Goal: Transaction & Acquisition: Book appointment/travel/reservation

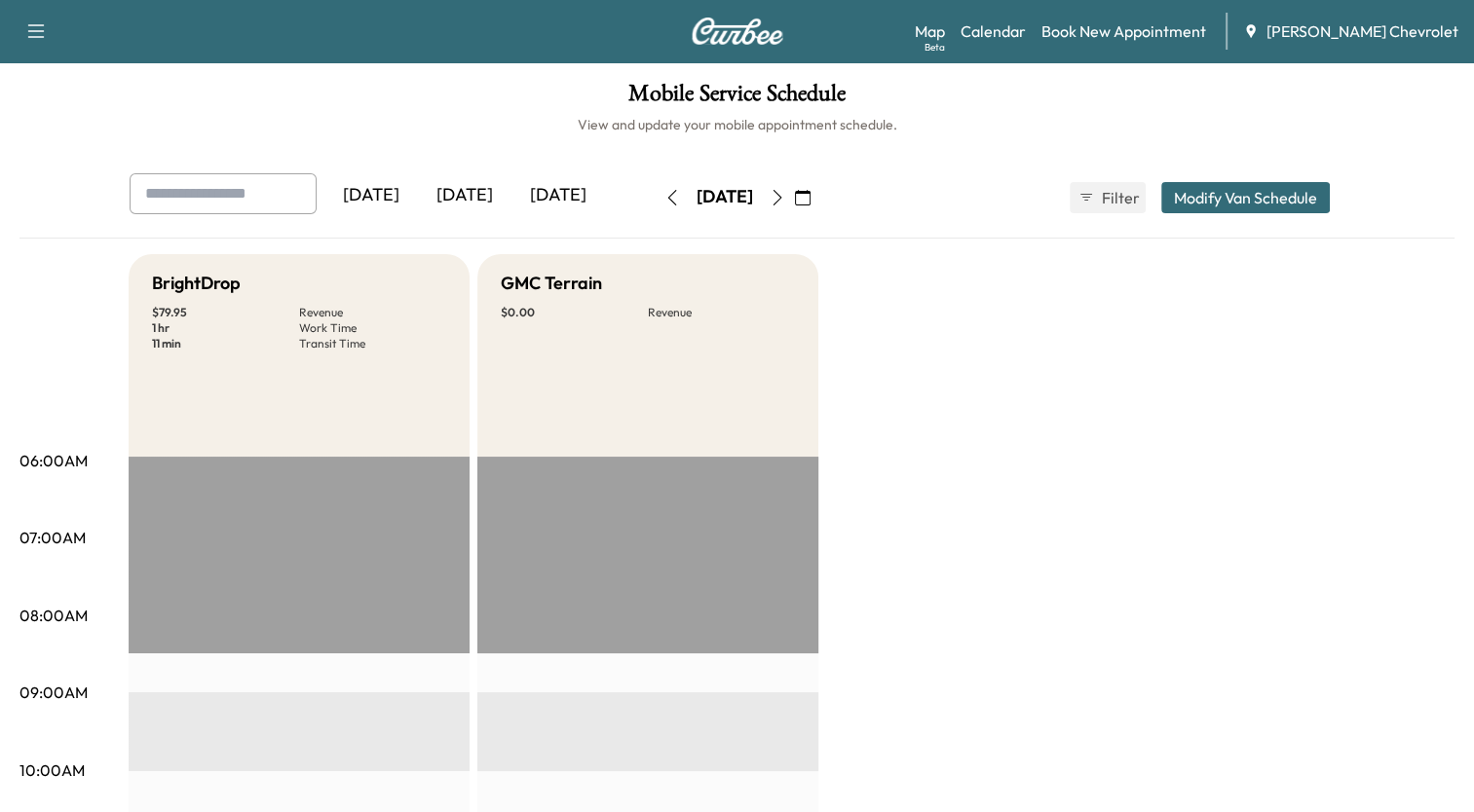
click at [785, 198] on icon "button" at bounding box center [777, 198] width 16 height 16
click at [810, 197] on icon "button" at bounding box center [802, 198] width 16 height 16
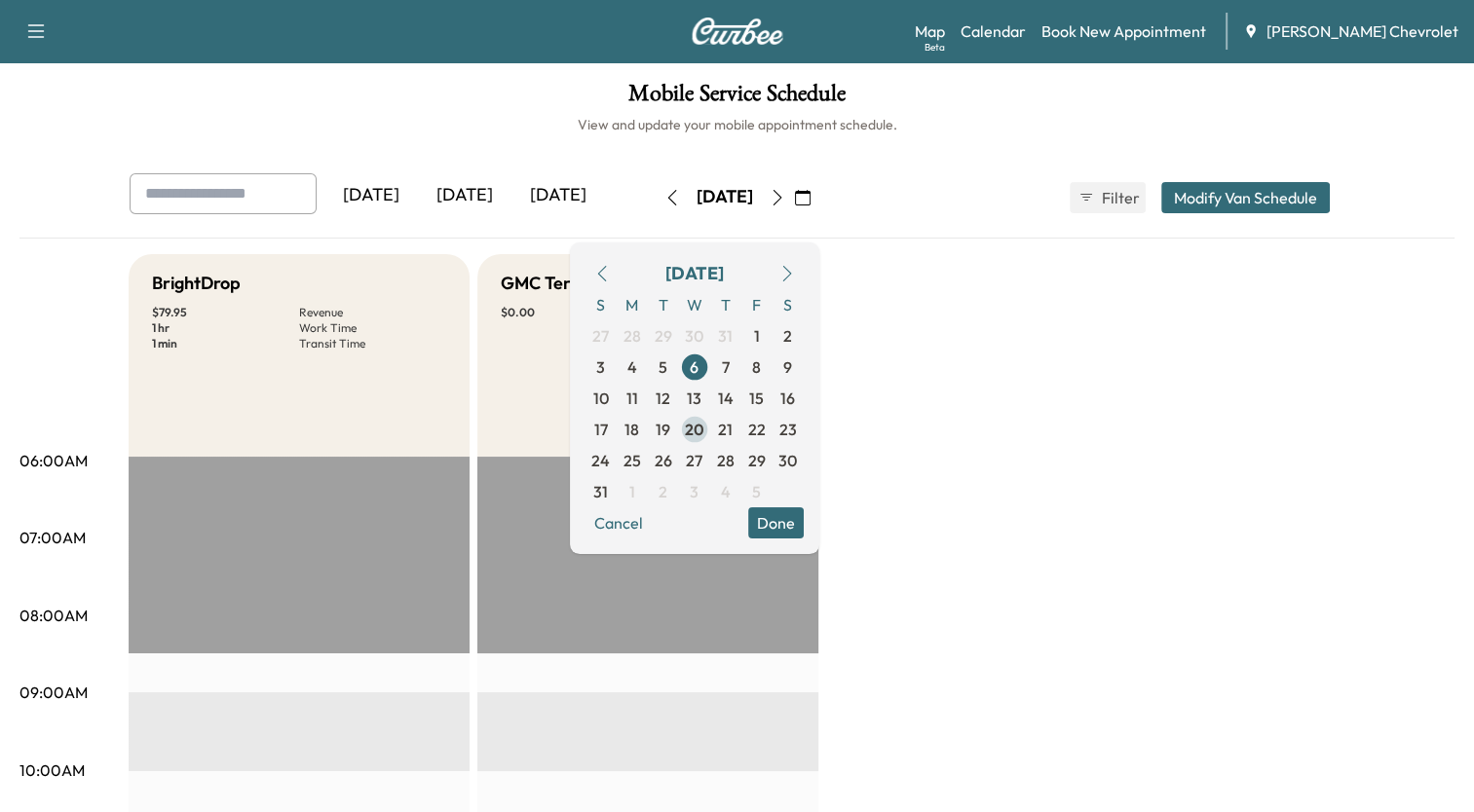
click at [704, 422] on span "20" at bounding box center [694, 430] width 19 height 23
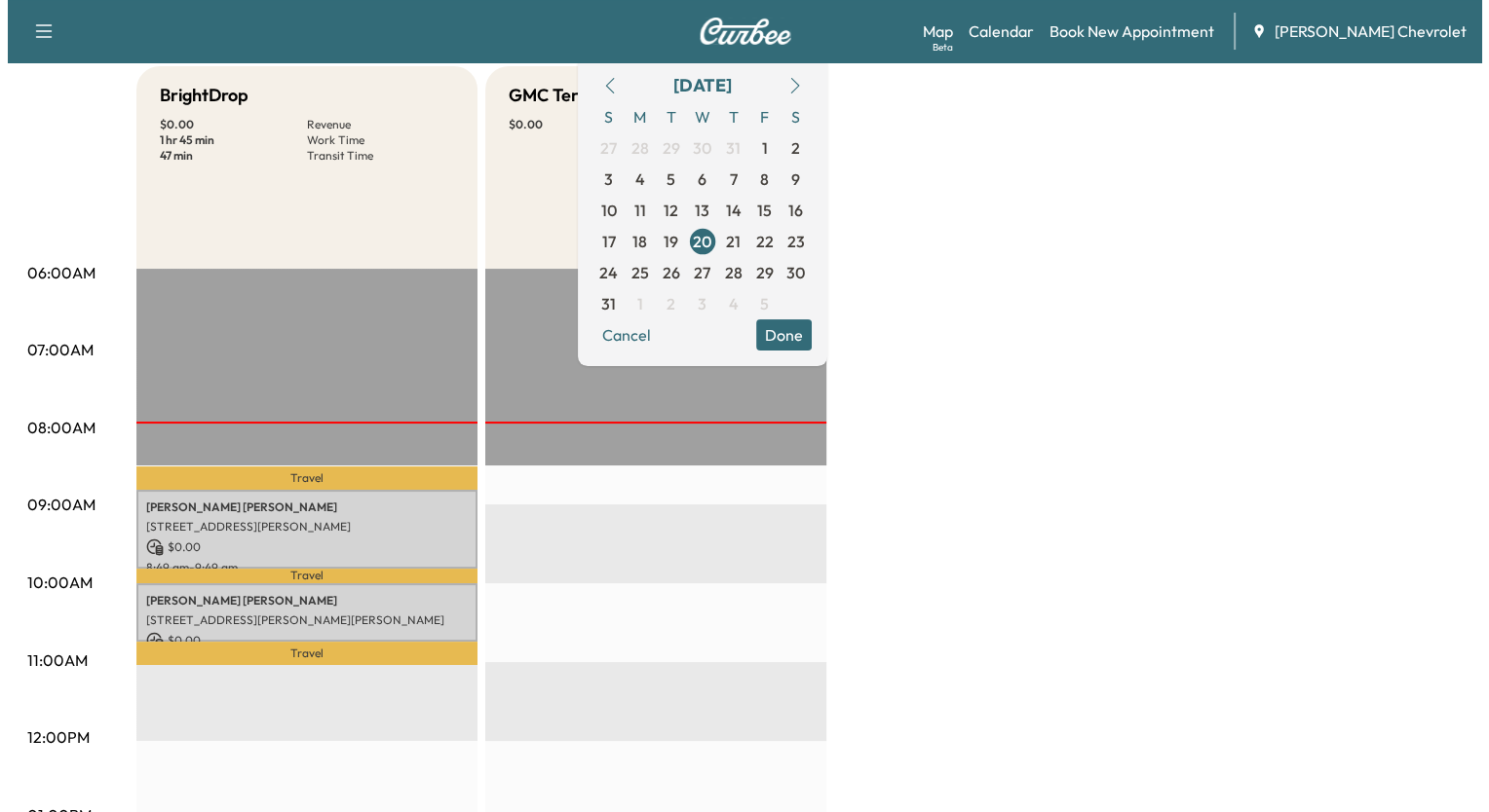
scroll to position [195, 0]
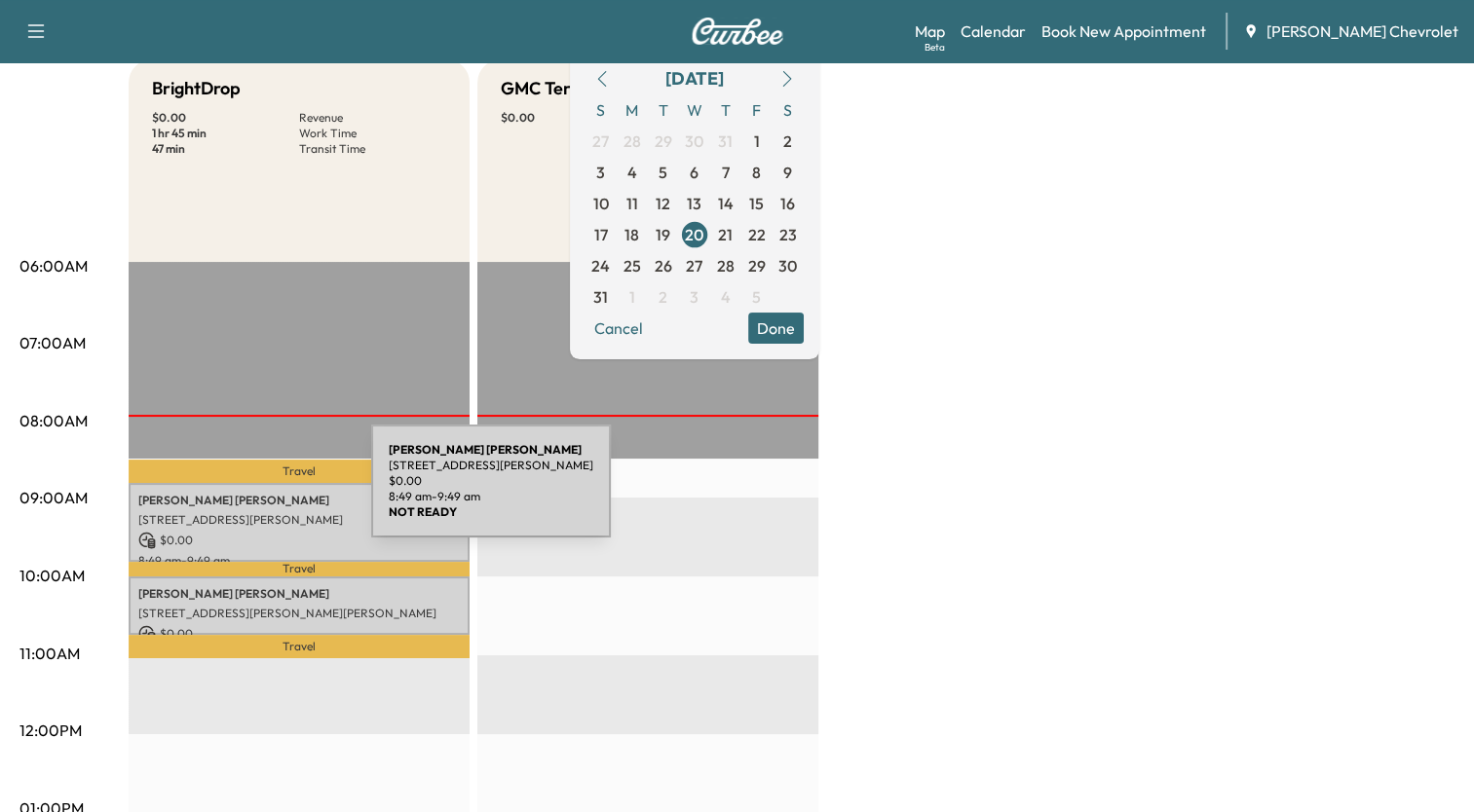
click at [225, 493] on p "[PERSON_NAME]" at bounding box center [299, 501] width 322 height 16
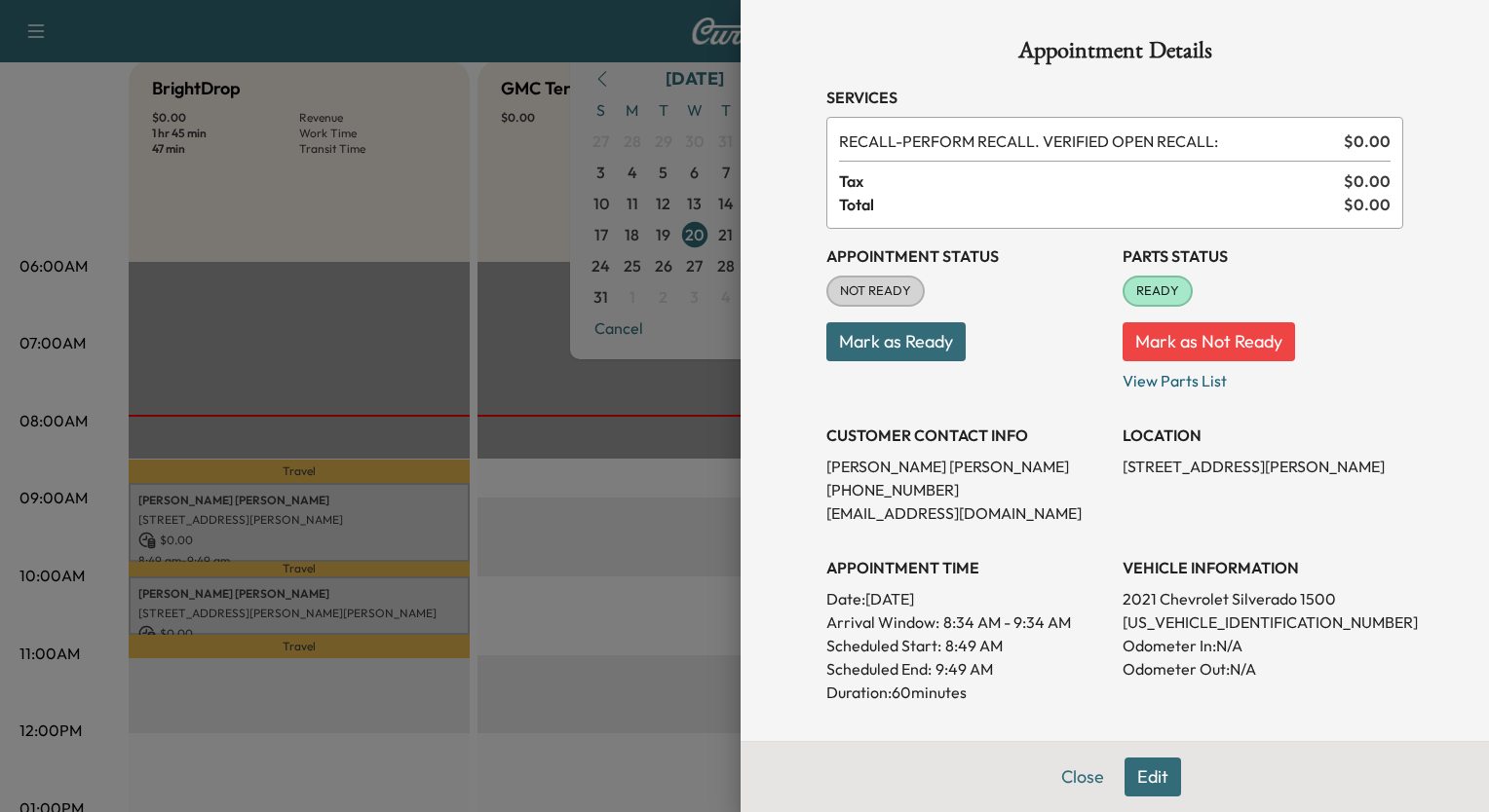
click at [884, 341] on button "Mark as Ready" at bounding box center [895, 342] width 139 height 39
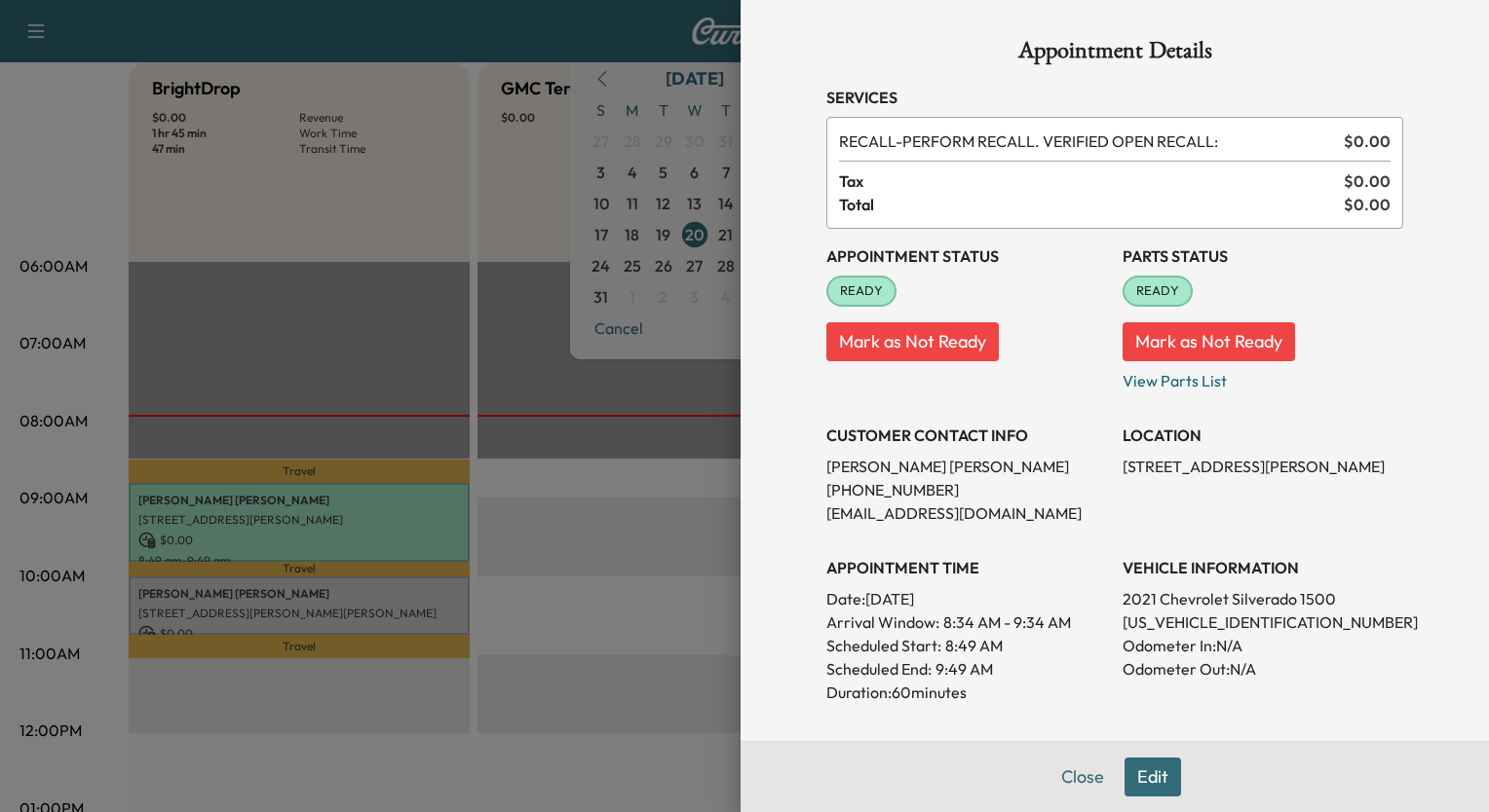
click at [524, 252] on div at bounding box center [744, 406] width 1489 height 812
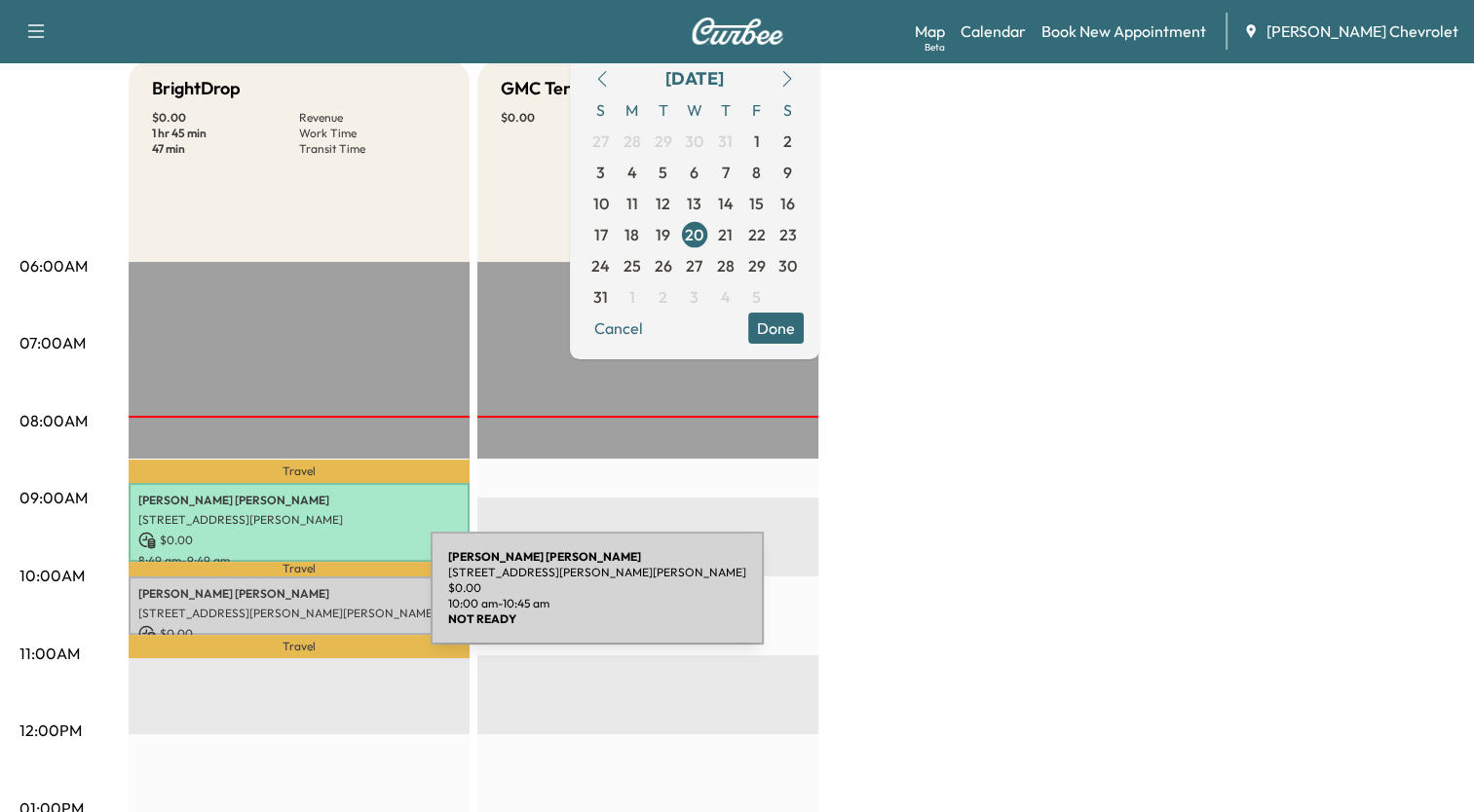
click at [285, 605] on p "[STREET_ADDRESS][PERSON_NAME][PERSON_NAME]" at bounding box center [299, 613] width 322 height 16
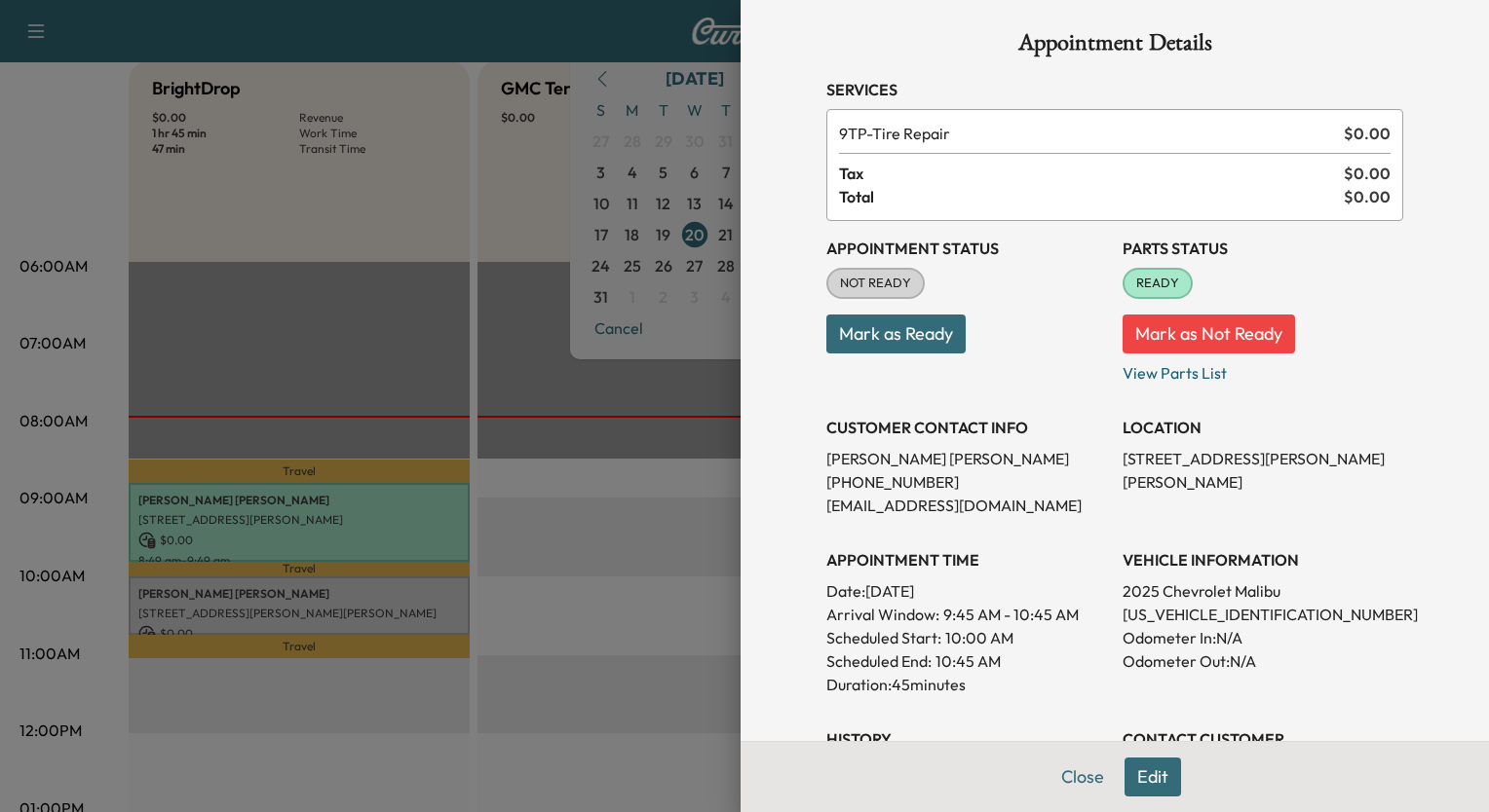
scroll to position [0, 0]
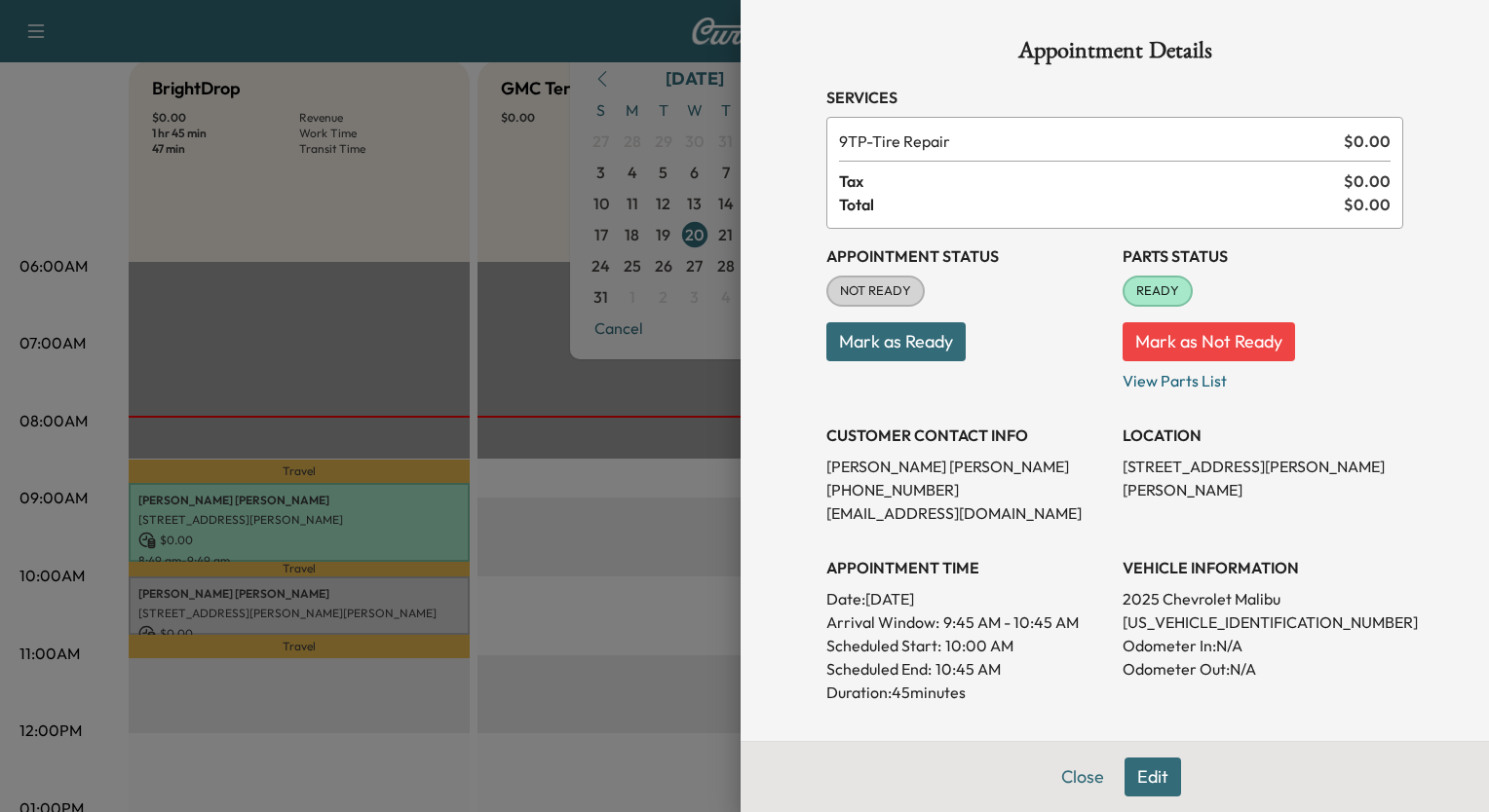
click at [597, 34] on div at bounding box center [744, 406] width 1489 height 812
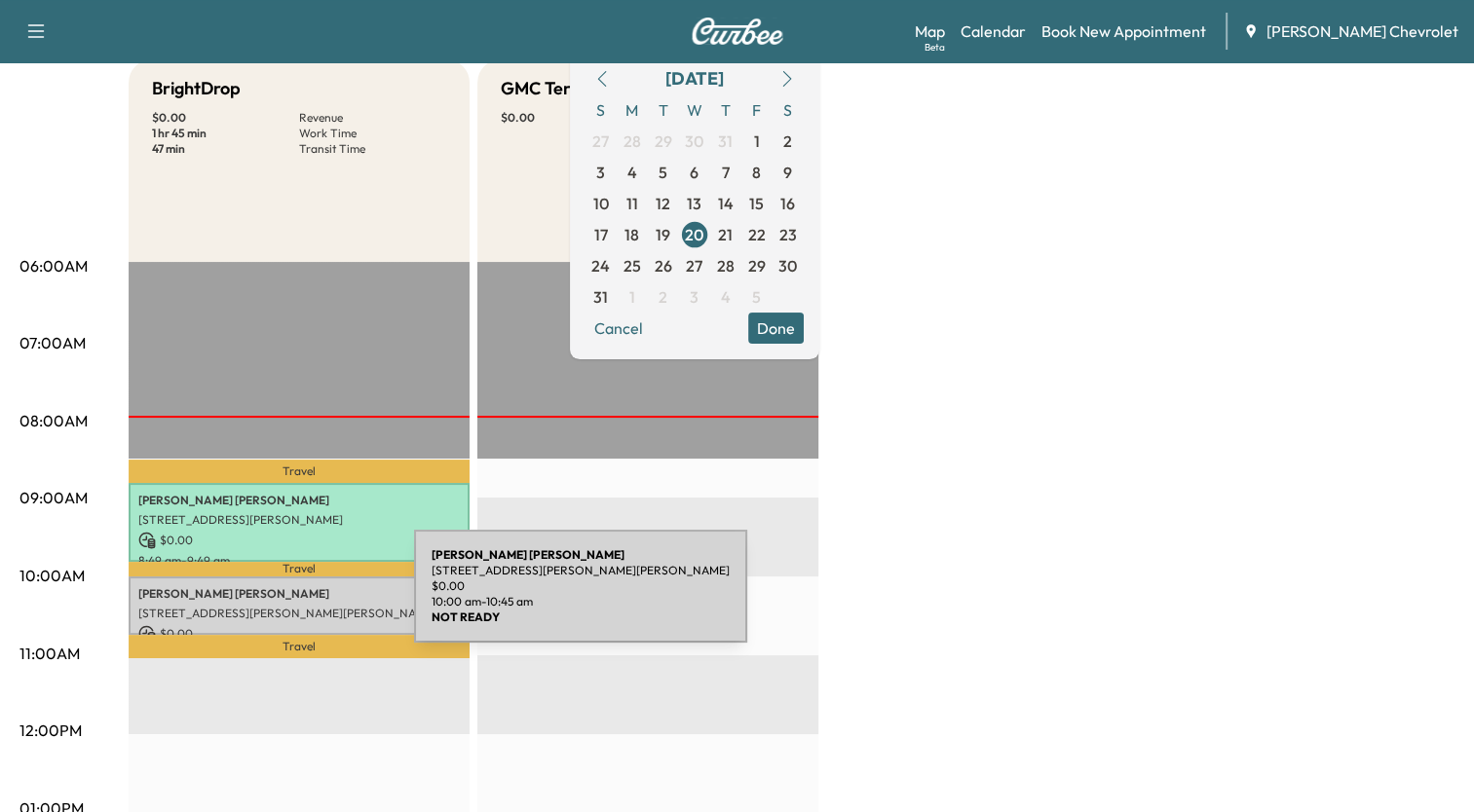
click at [268, 598] on div "[PERSON_NAME] [STREET_ADDRESS][PERSON_NAME][PERSON_NAME] $ 0.00 10:00 am - 10:4…" at bounding box center [299, 605] width 341 height 59
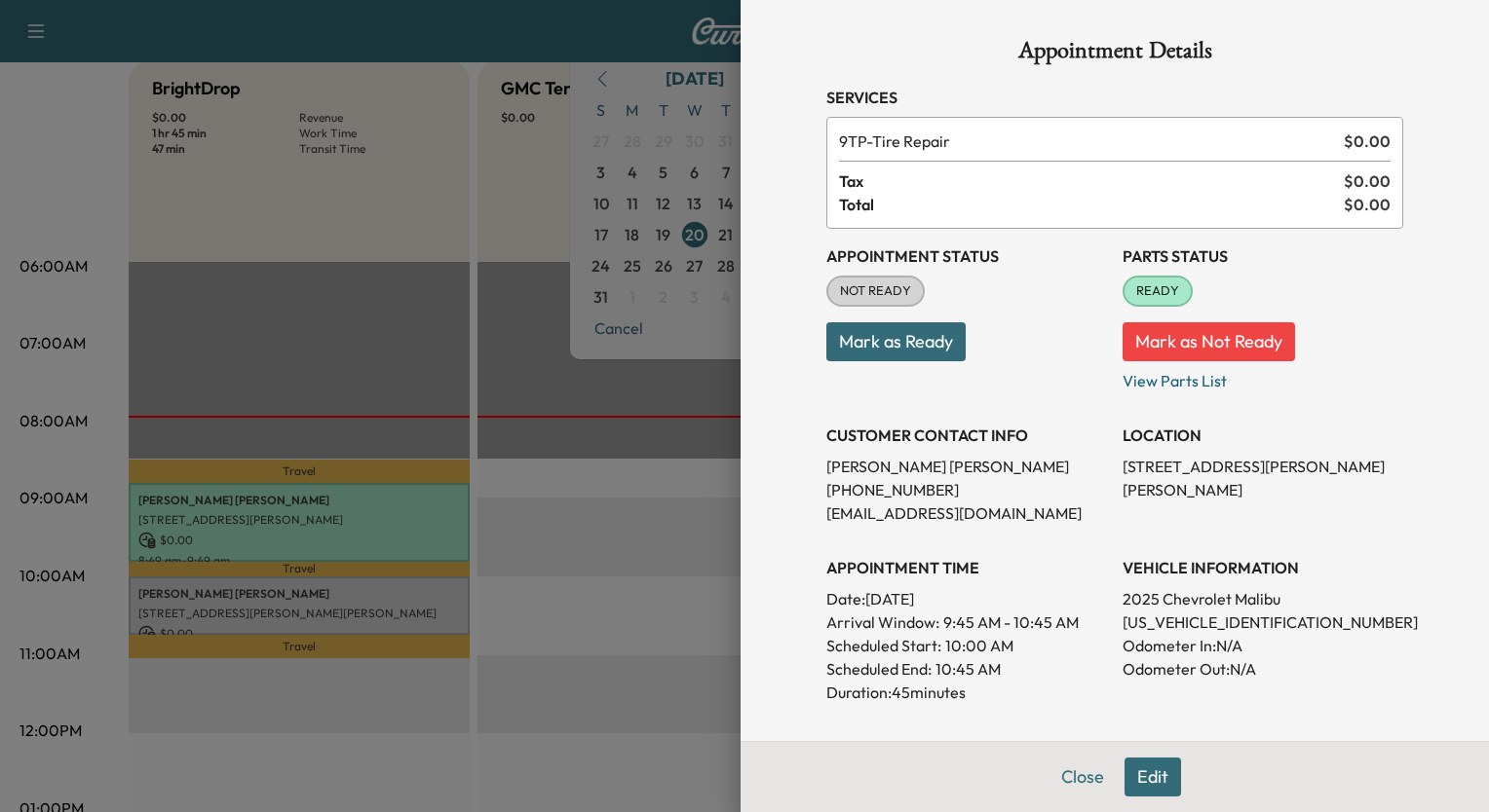
click at [268, 598] on div at bounding box center [744, 406] width 1489 height 812
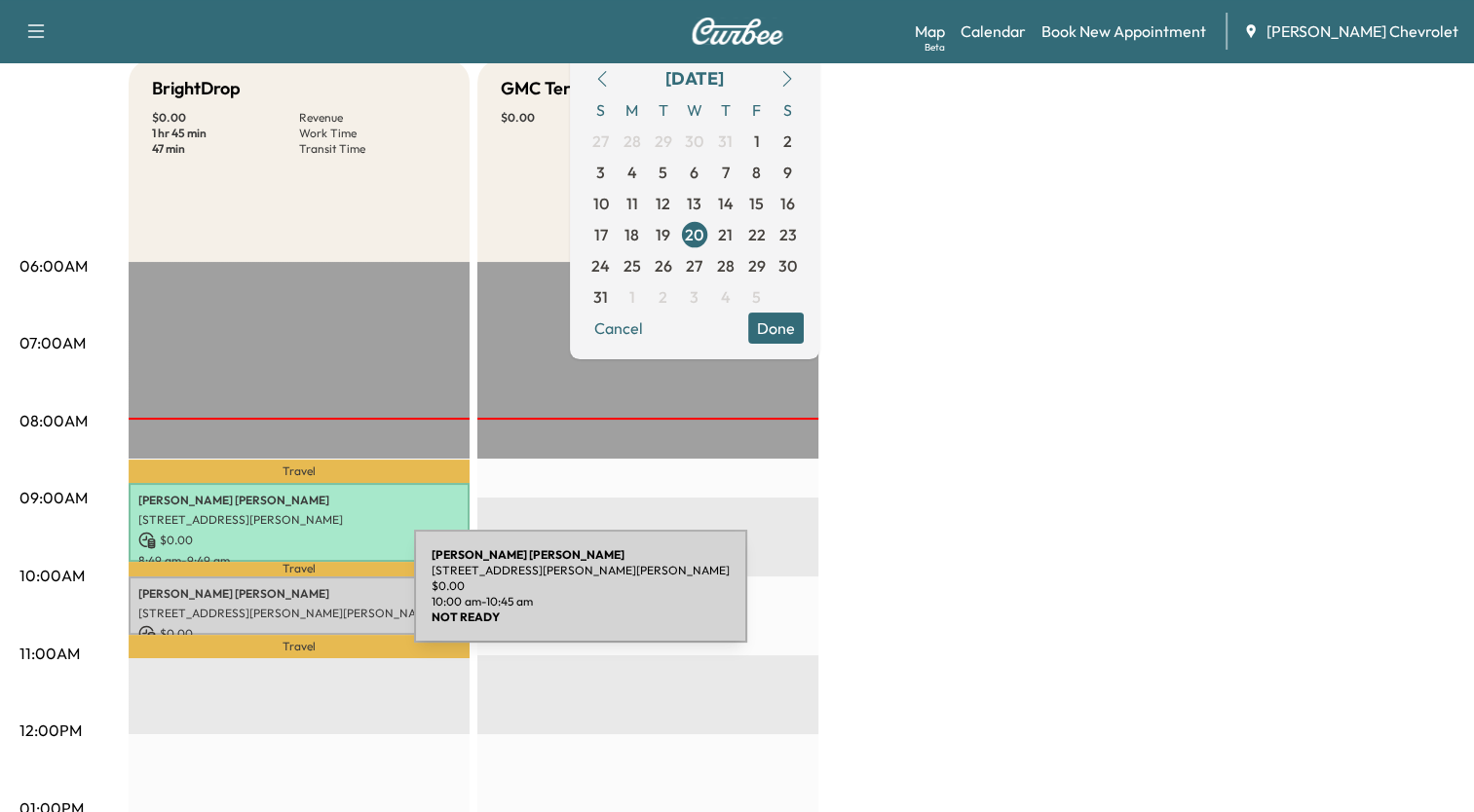
click at [268, 598] on div "[PERSON_NAME] [STREET_ADDRESS][PERSON_NAME][PERSON_NAME] $ 0.00 10:00 am - 10:4…" at bounding box center [299, 605] width 341 height 59
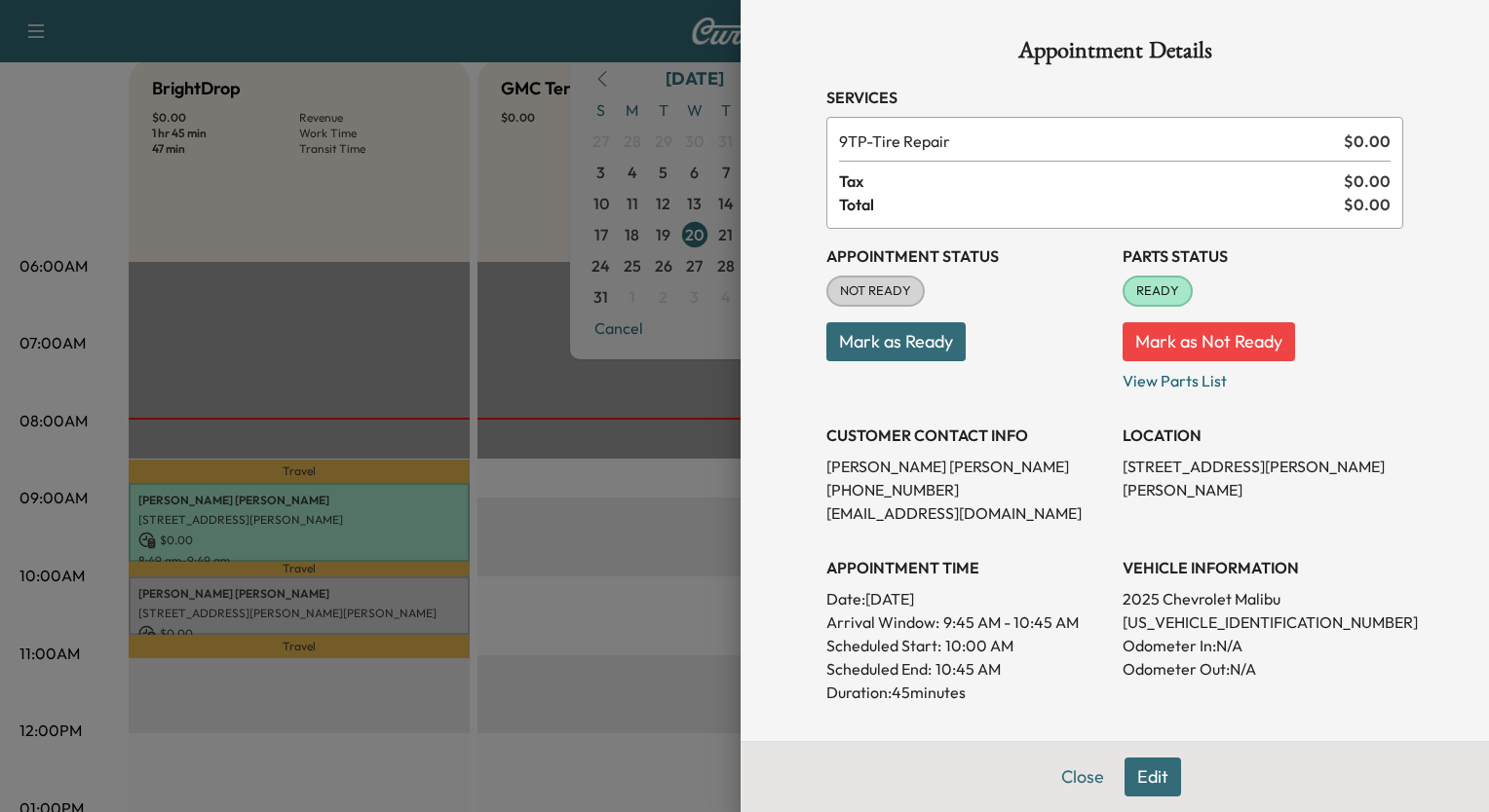
click at [236, 505] on div at bounding box center [744, 406] width 1489 height 812
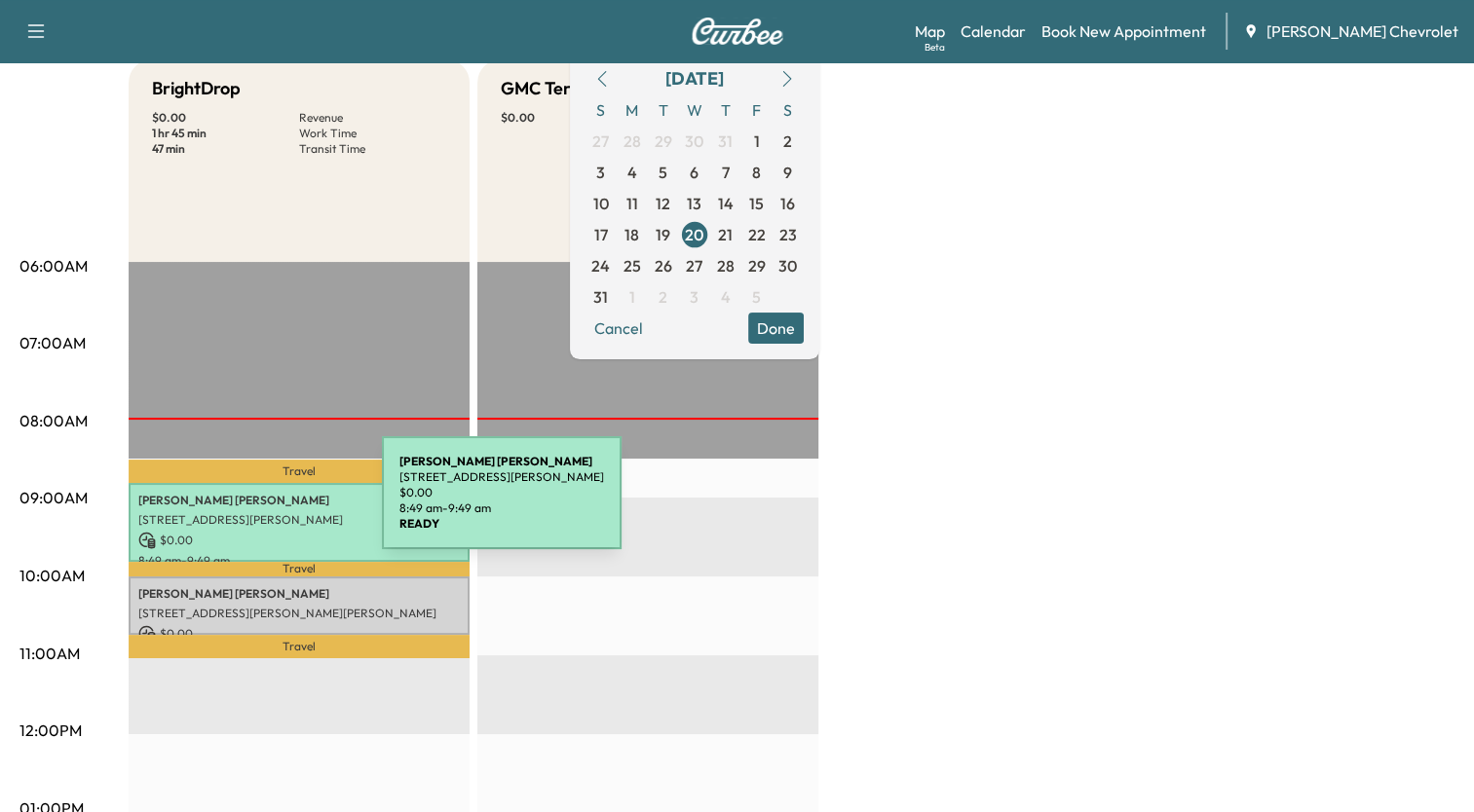
click at [236, 505] on div "[PERSON_NAME] [STREET_ADDRESS][PERSON_NAME] $ 0.00 8:49 am - 9:49 am" at bounding box center [299, 522] width 341 height 79
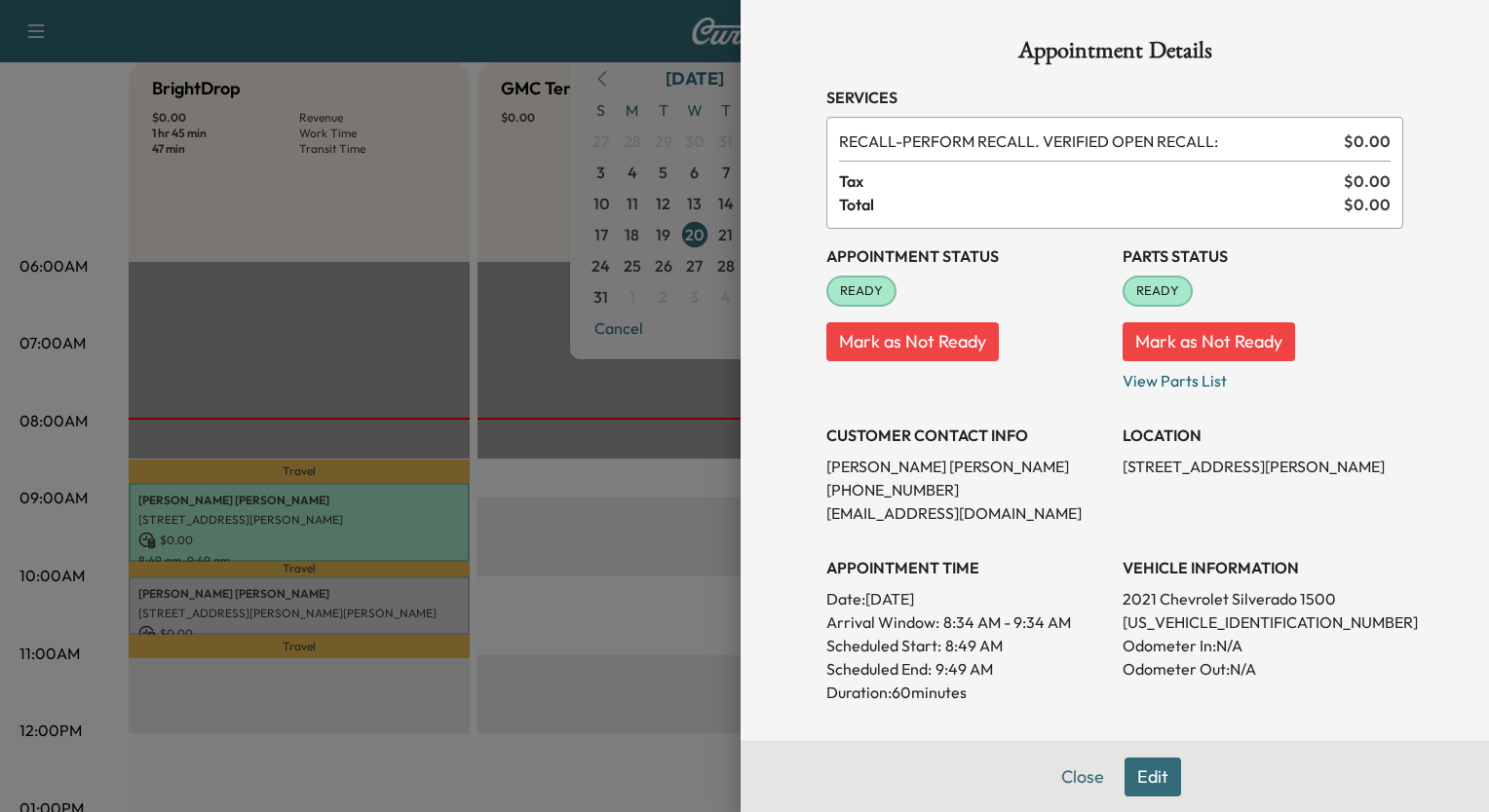
click at [200, 599] on div at bounding box center [744, 406] width 1489 height 812
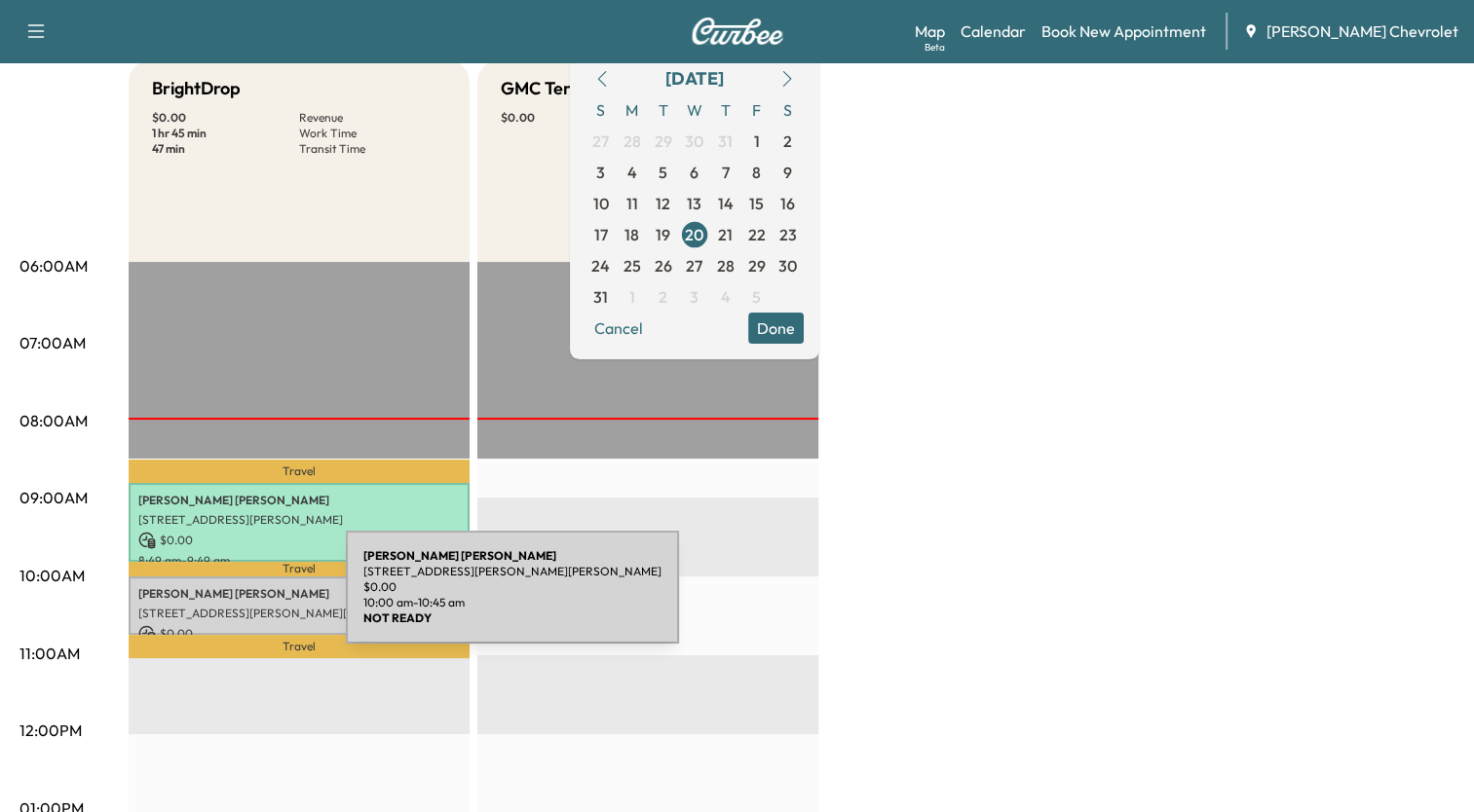
click at [200, 599] on div "[PERSON_NAME] [STREET_ADDRESS][PERSON_NAME][PERSON_NAME] $ 0.00 10:00 am - 10:4…" at bounding box center [299, 605] width 341 height 59
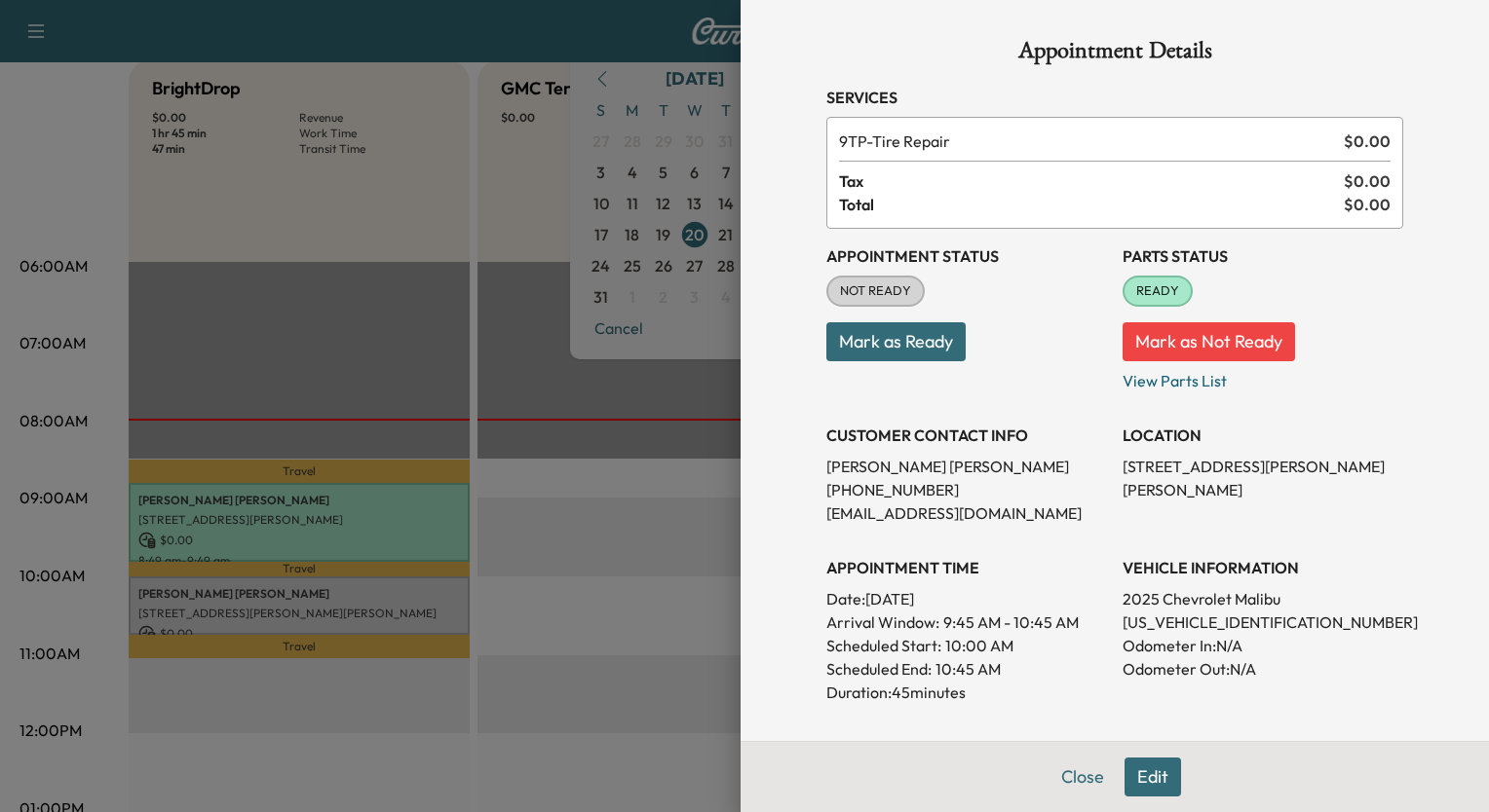
click at [200, 599] on div at bounding box center [744, 406] width 1489 height 812
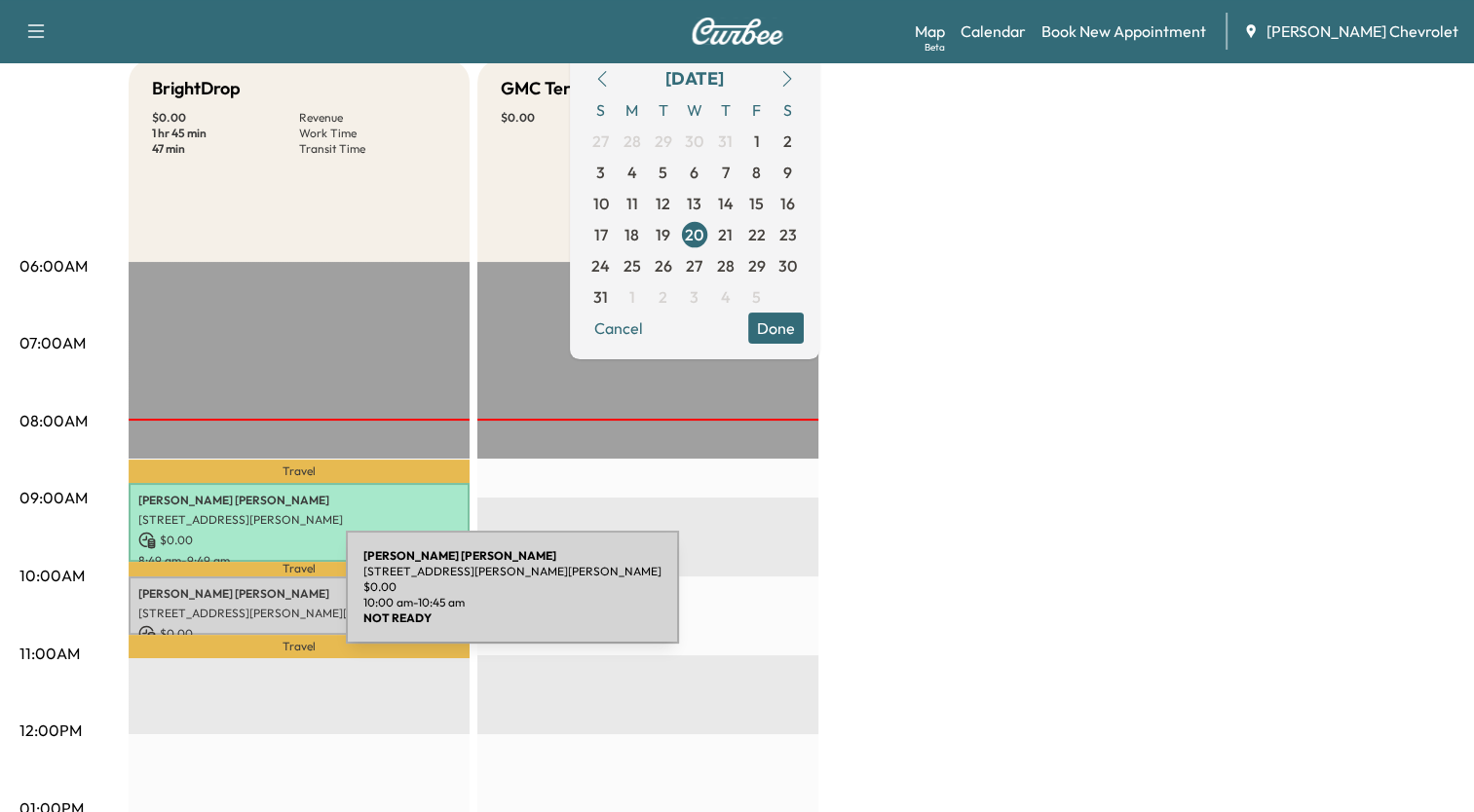
click at [200, 599] on div "[PERSON_NAME] [STREET_ADDRESS][PERSON_NAME][PERSON_NAME] $ 0.00 10:00 am - 10:4…" at bounding box center [299, 605] width 341 height 59
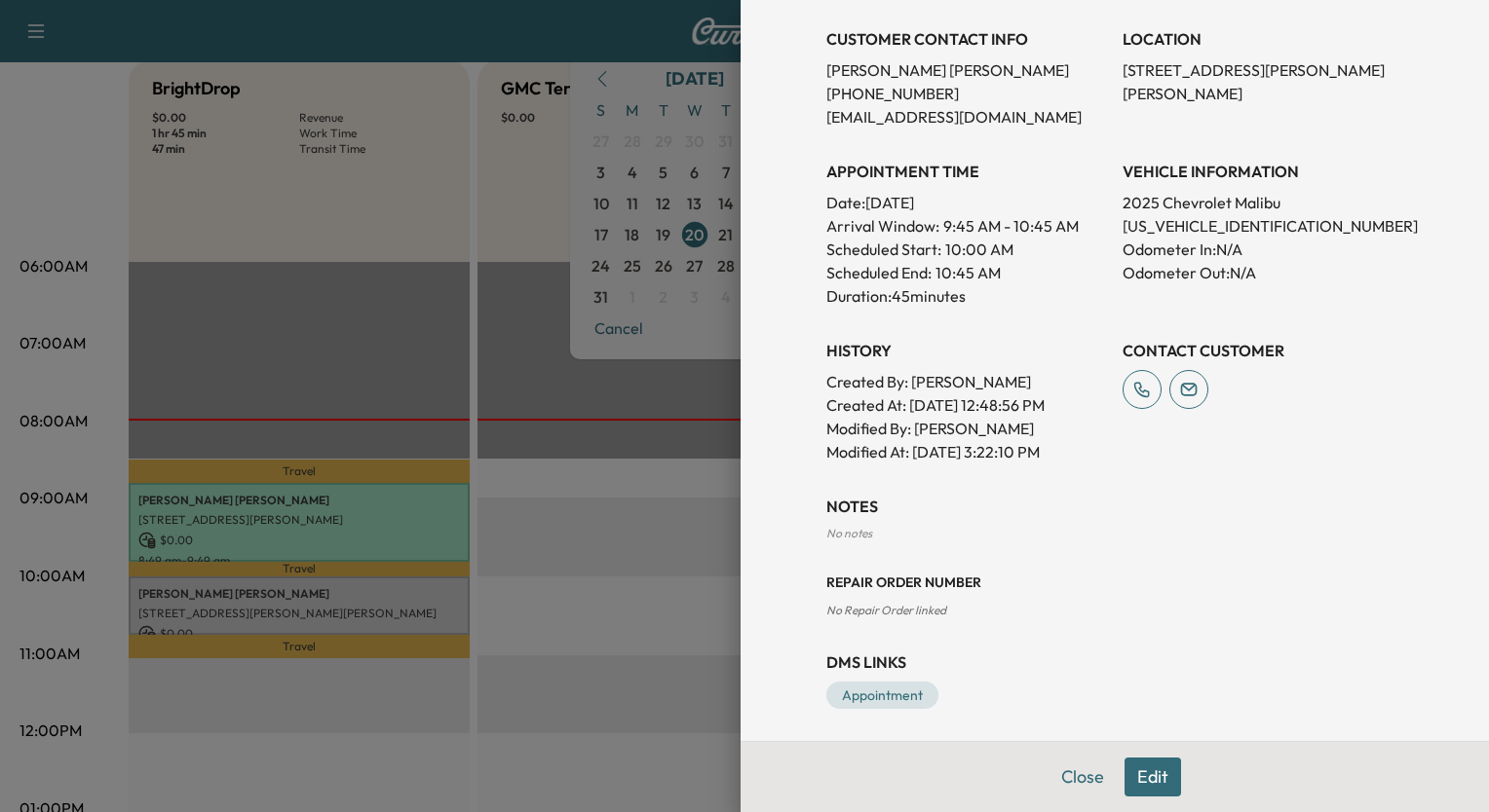
scroll to position [402, 0]
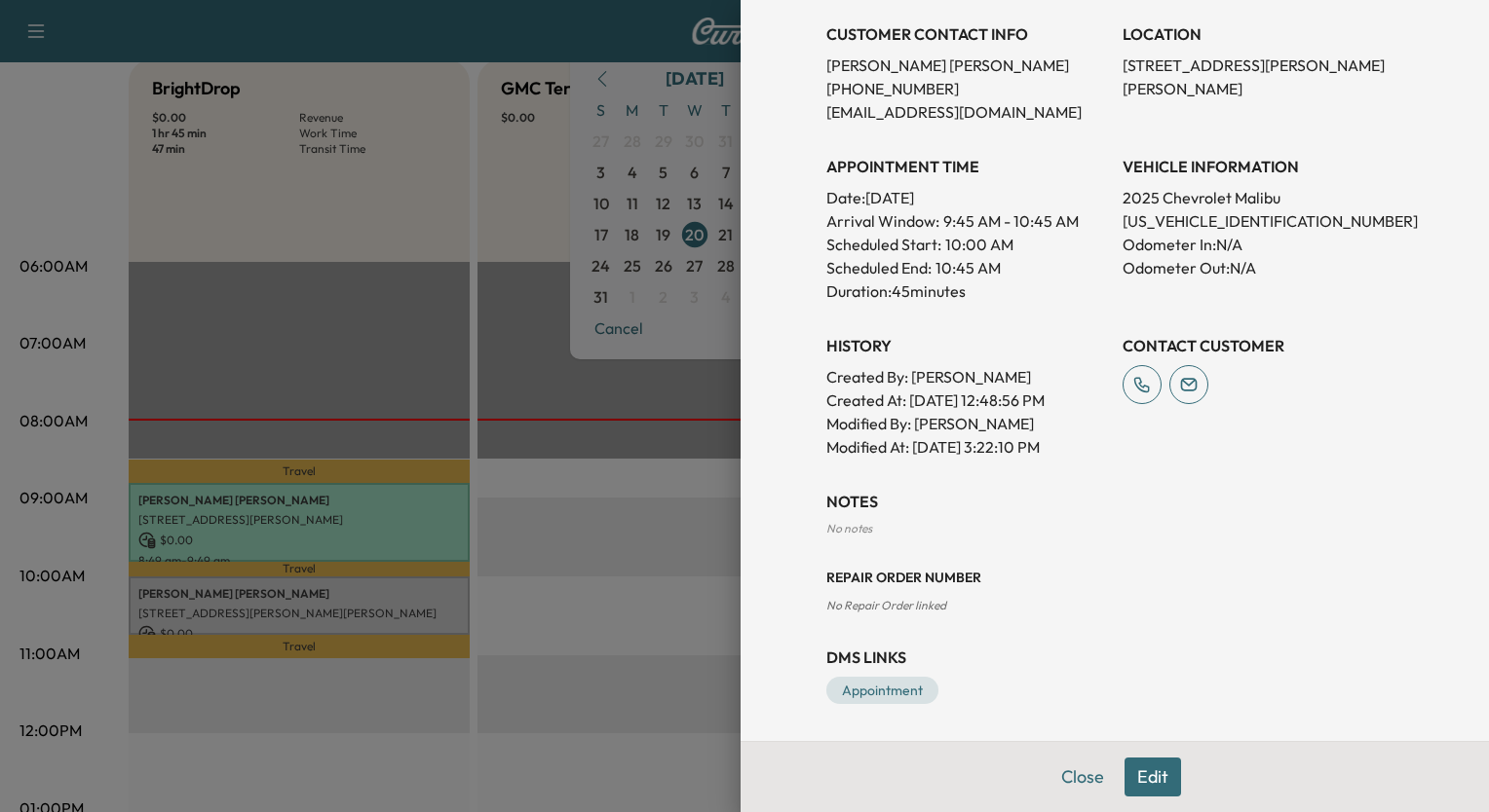
click at [613, 34] on div at bounding box center [744, 406] width 1489 height 812
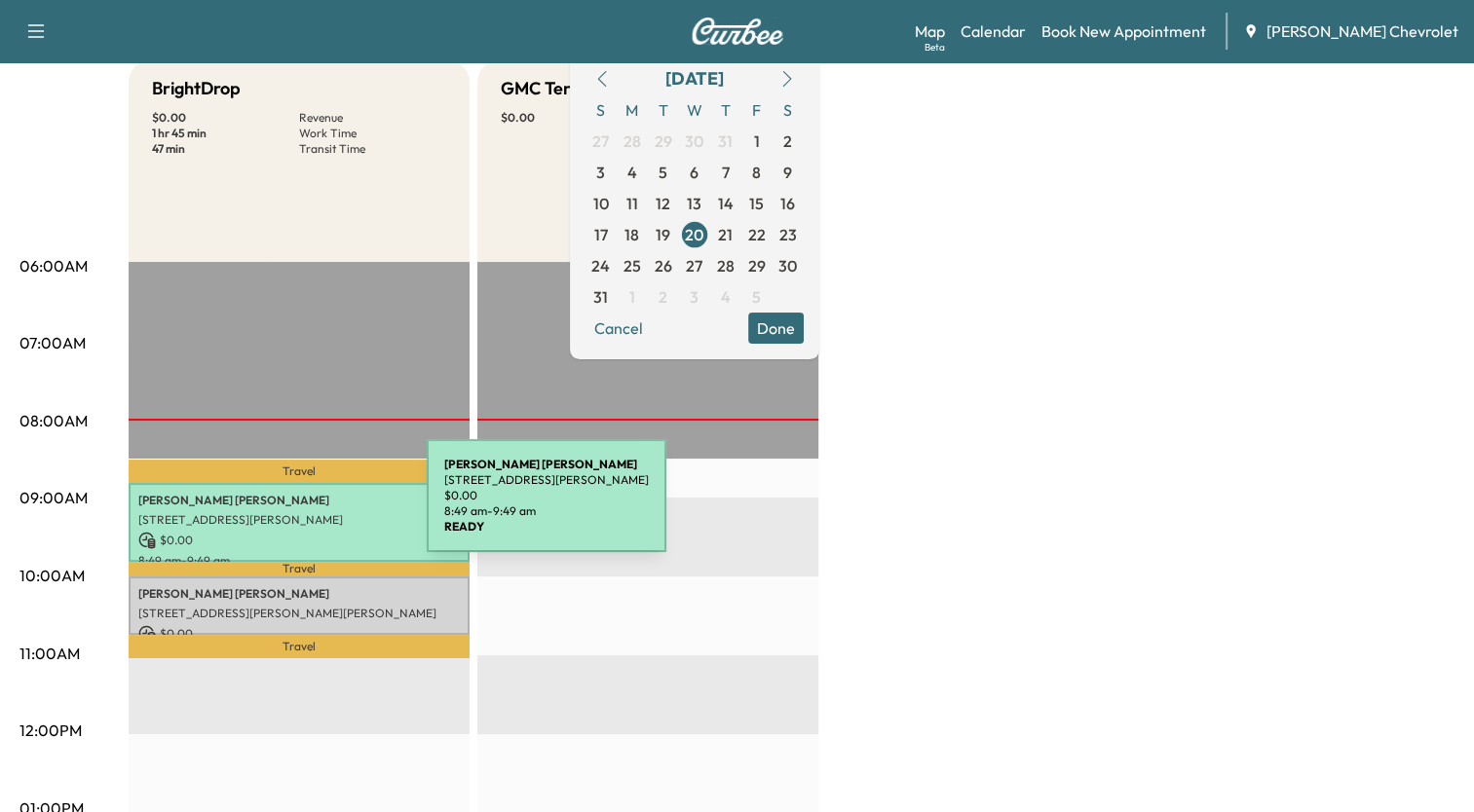
click at [281, 508] on div "[PERSON_NAME] [STREET_ADDRESS][PERSON_NAME] $ 0.00 8:49 am - 9:49 am" at bounding box center [299, 522] width 341 height 79
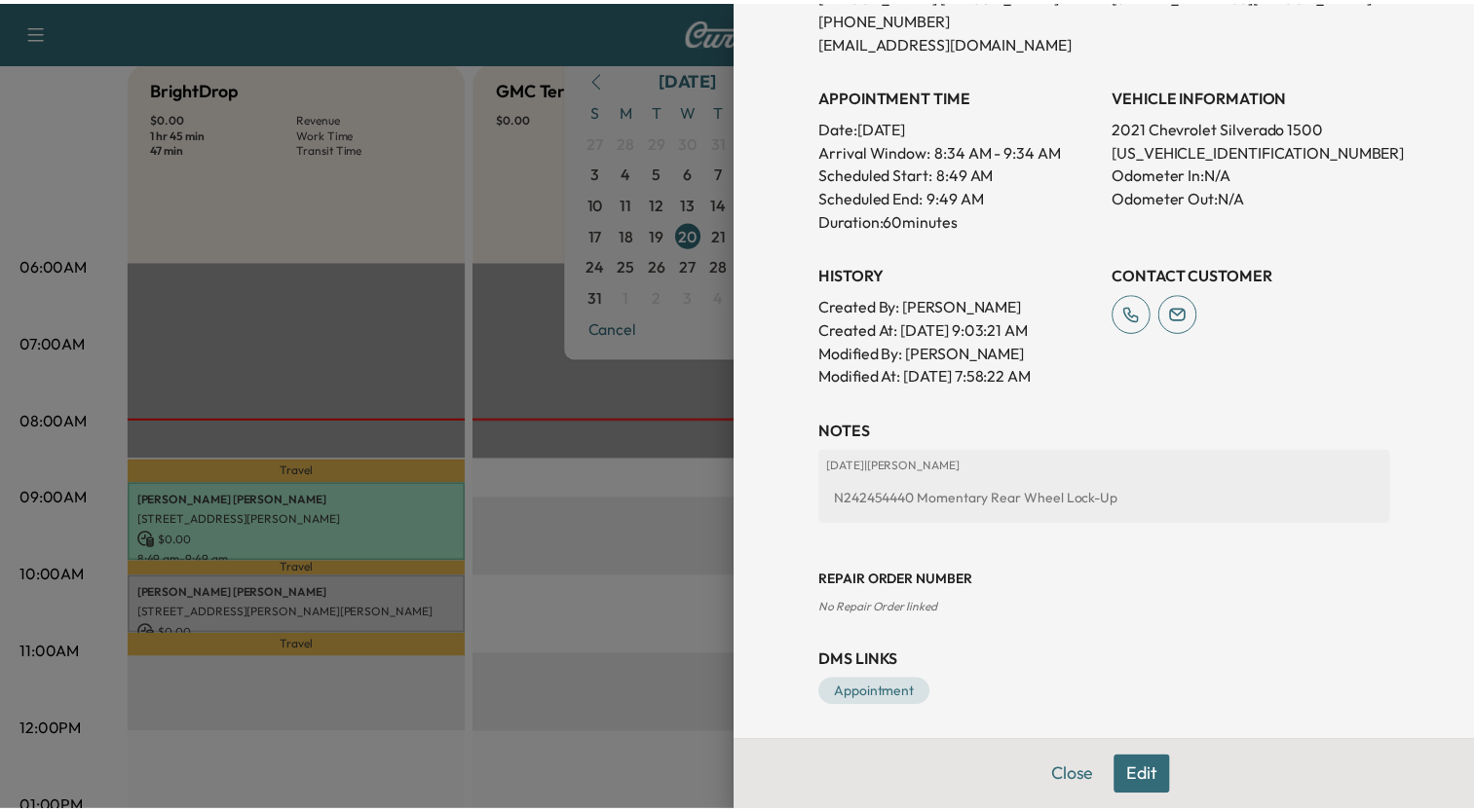
scroll to position [476, 0]
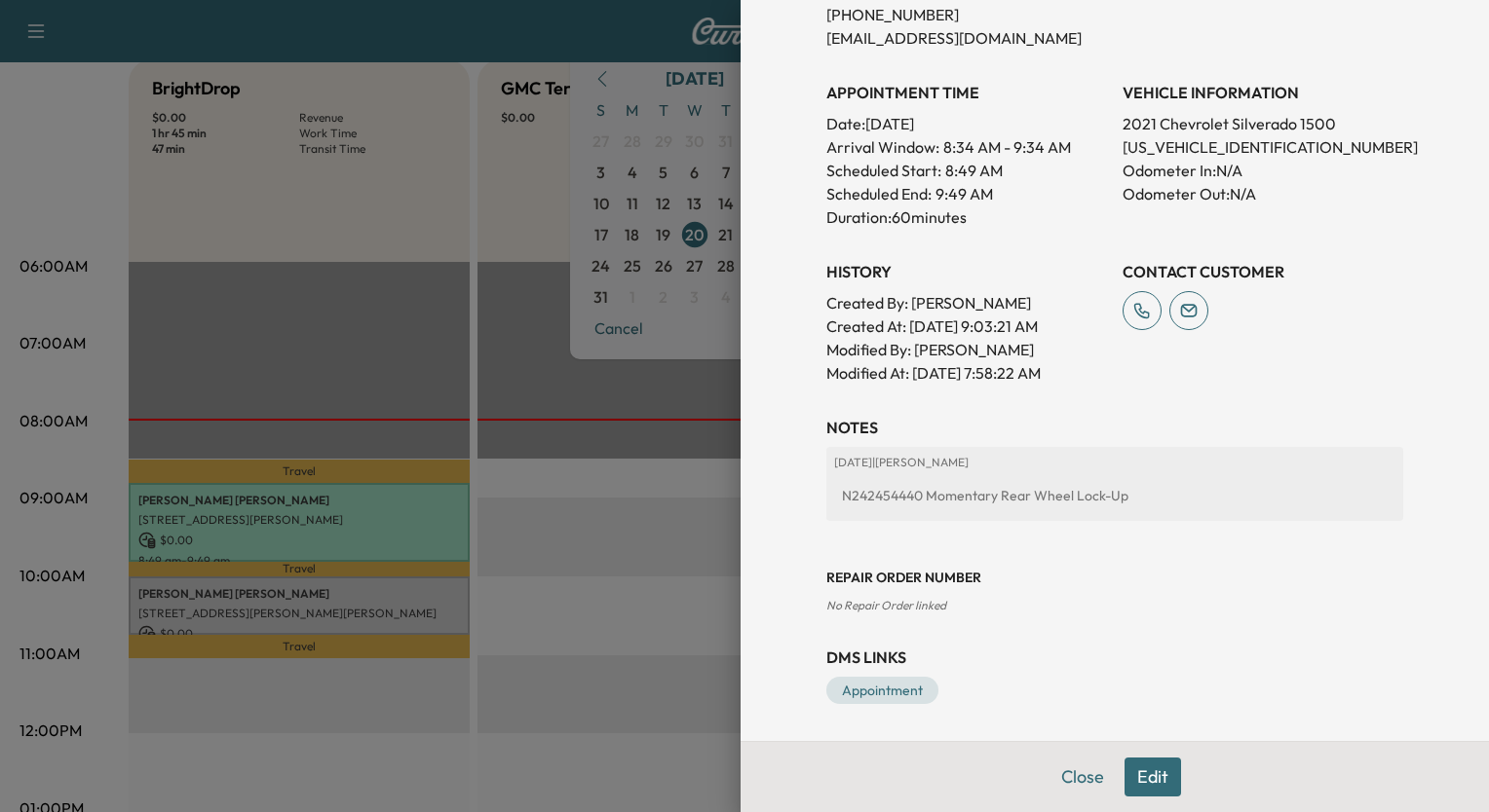
click at [574, 40] on div at bounding box center [744, 406] width 1489 height 812
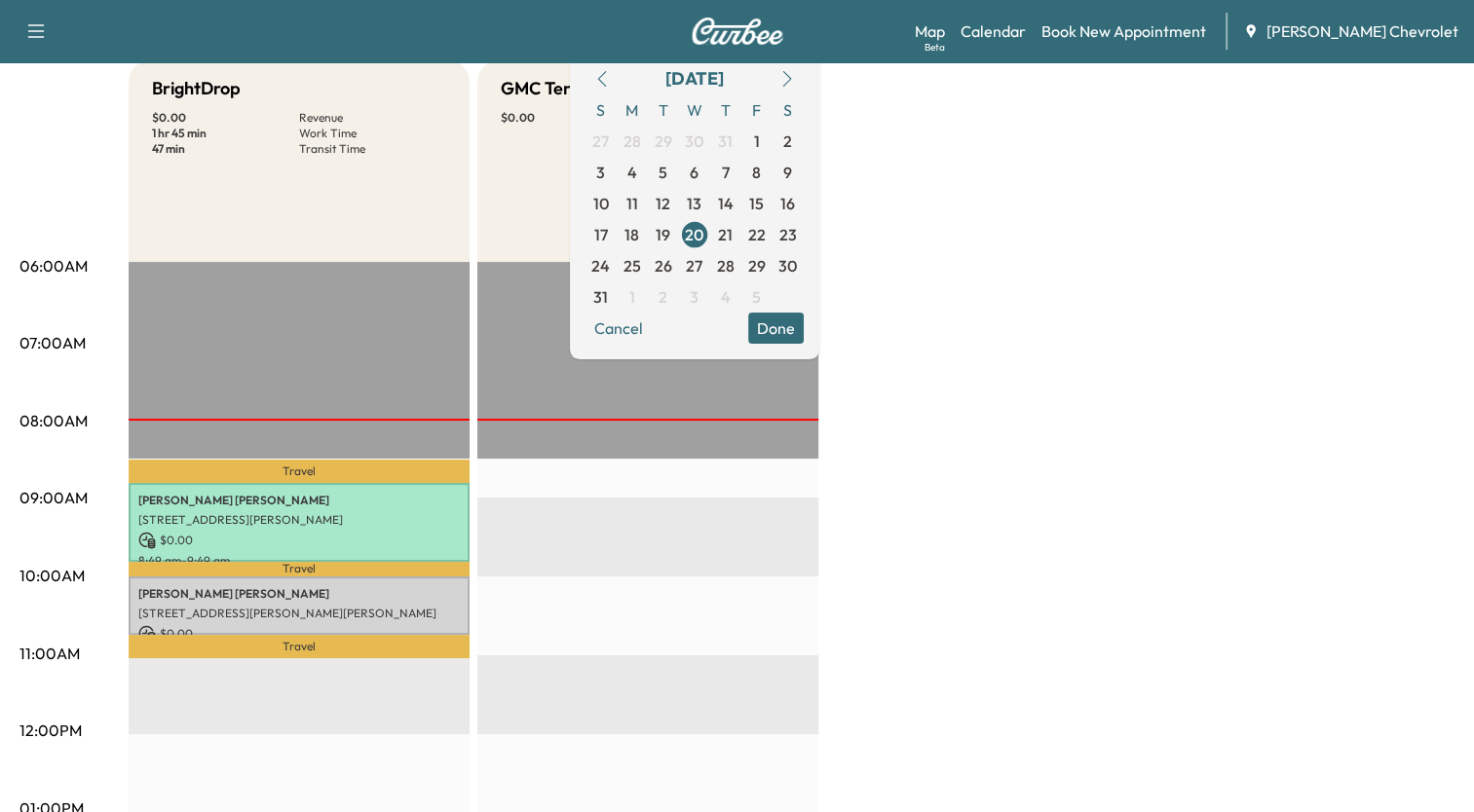
click at [1173, 128] on div "BrightDrop $ 0.00 Revenue 1 hr 45 min Work Time 47 min Transit Time Travel [PER…" at bounding box center [792, 790] width 1326 height 1461
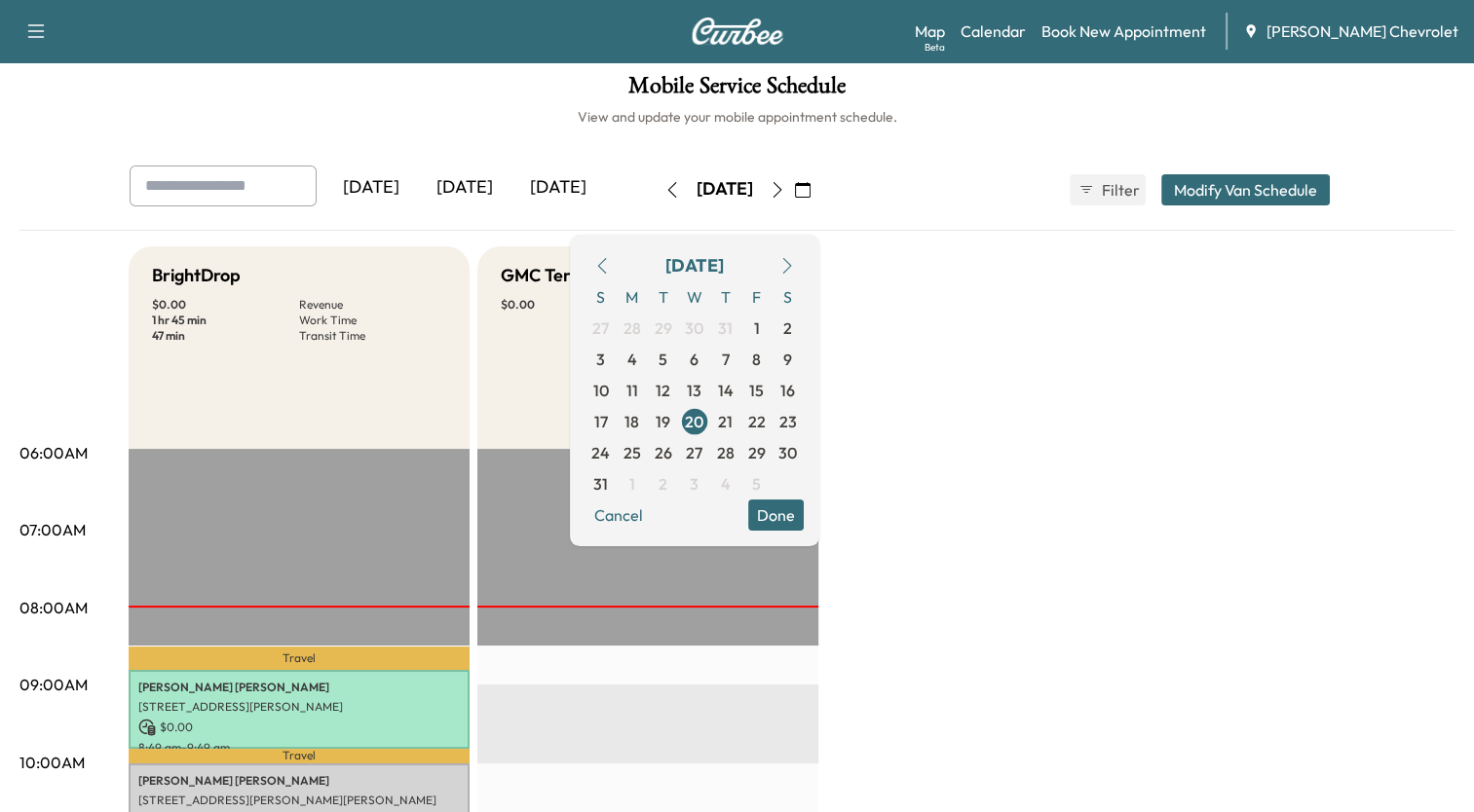
scroll to position [0, 0]
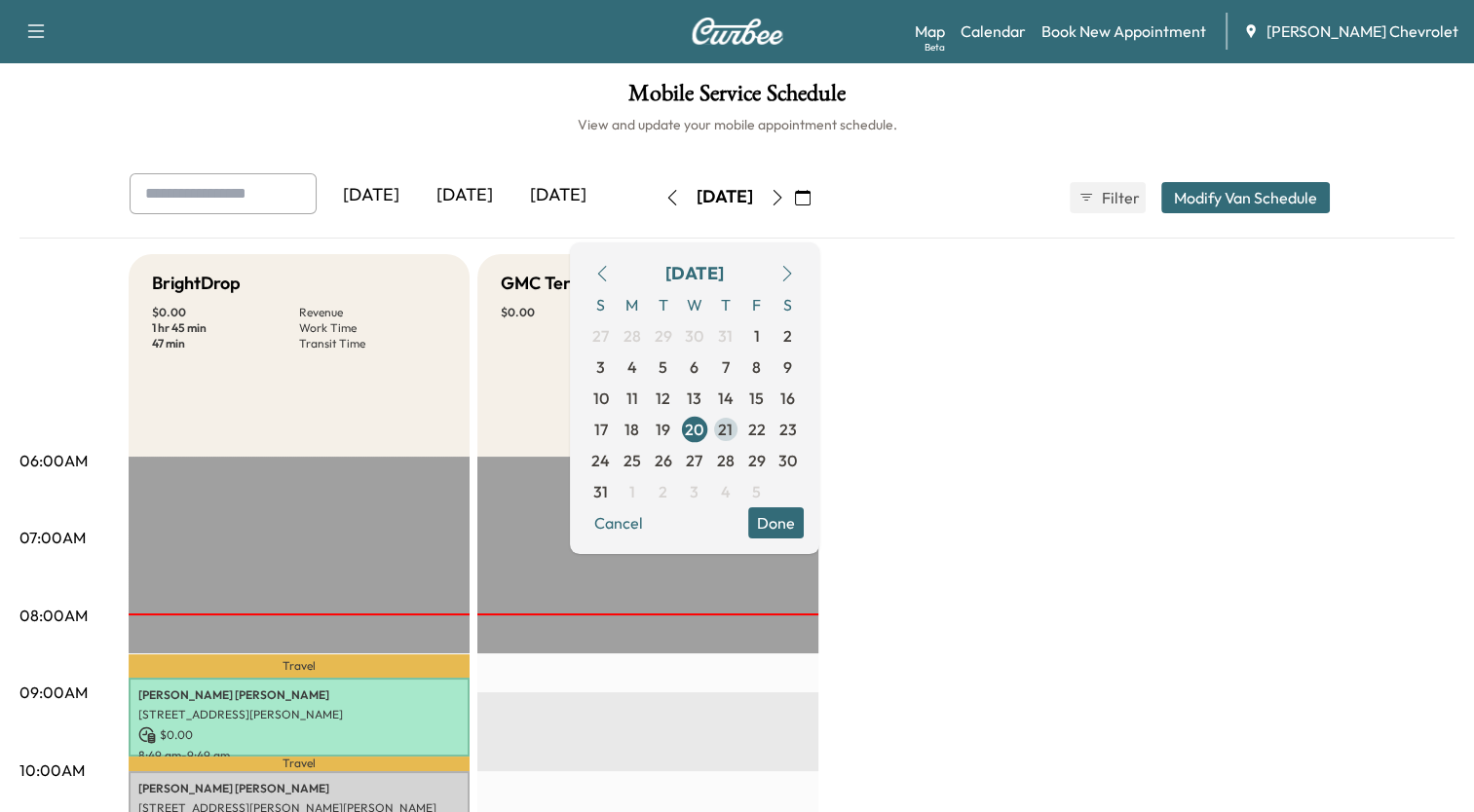
click at [732, 428] on span "21" at bounding box center [724, 430] width 15 height 23
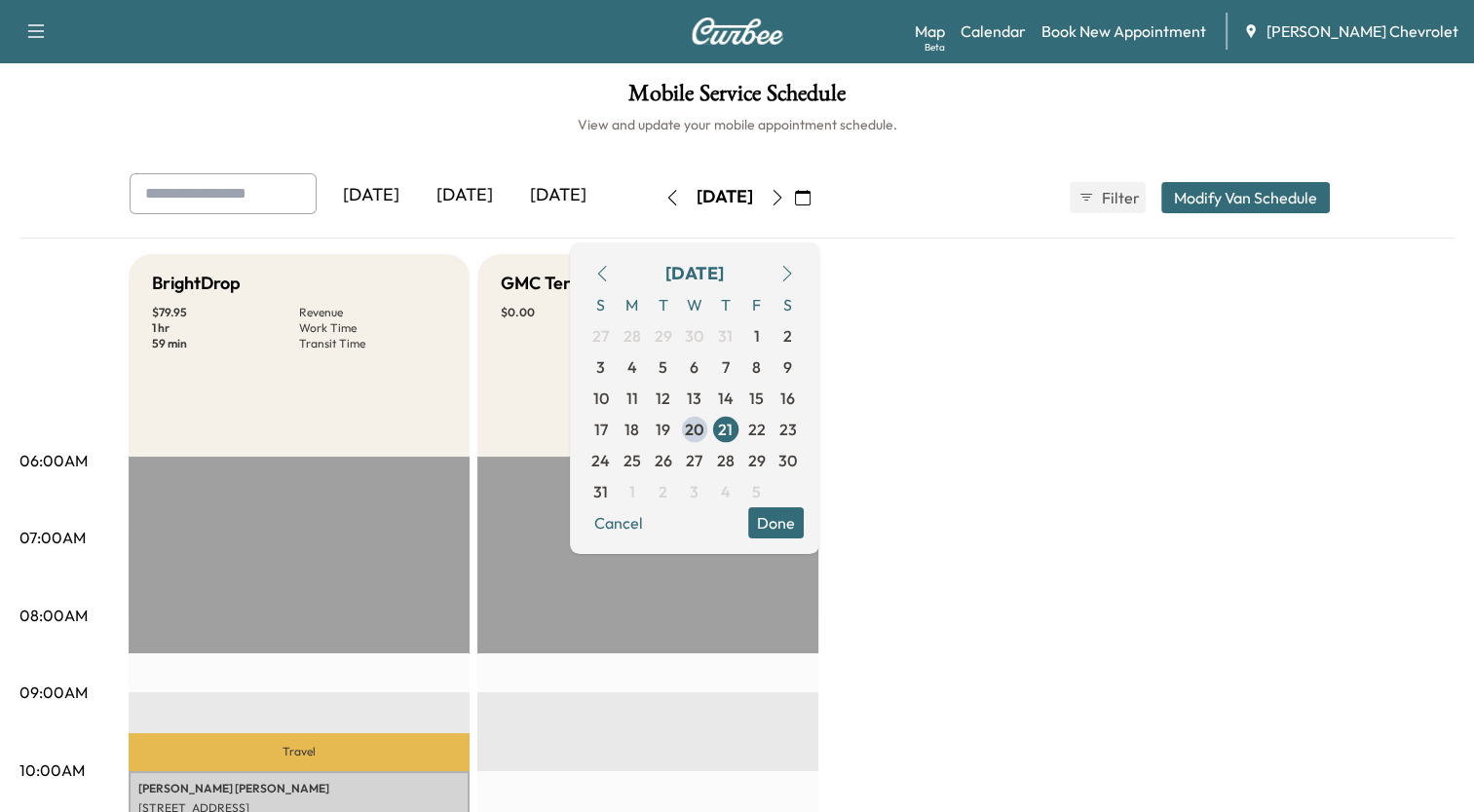
click at [1160, 29] on link "Book New Appointment" at bounding box center [1123, 31] width 165 height 23
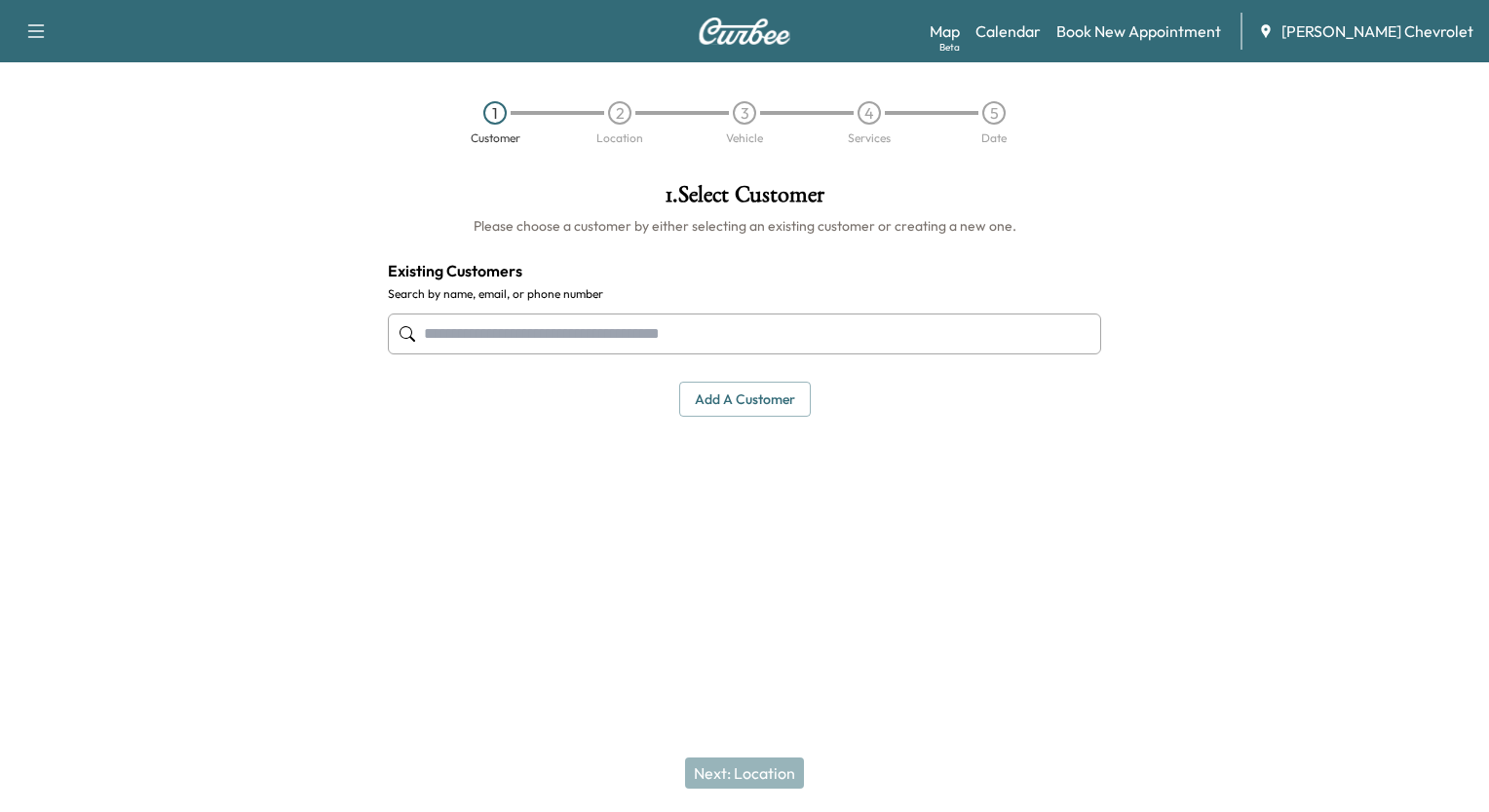
click at [596, 321] on input "text" at bounding box center [744, 334] width 713 height 41
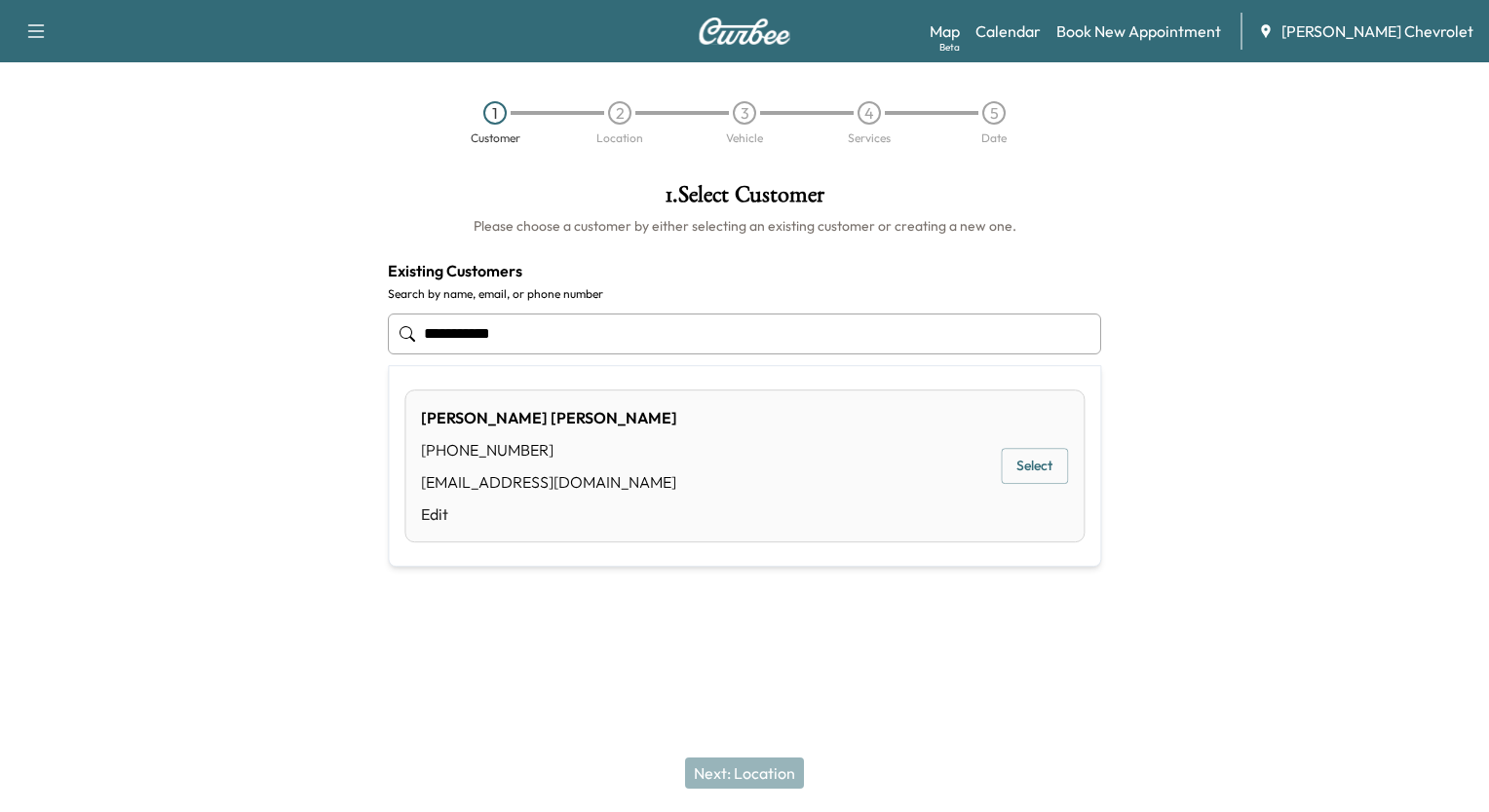
click at [647, 466] on div "[PERSON_NAME] [PHONE_NUMBER] [EMAIL_ADDRESS][DOMAIN_NAME] Edit Select" at bounding box center [744, 466] width 680 height 153
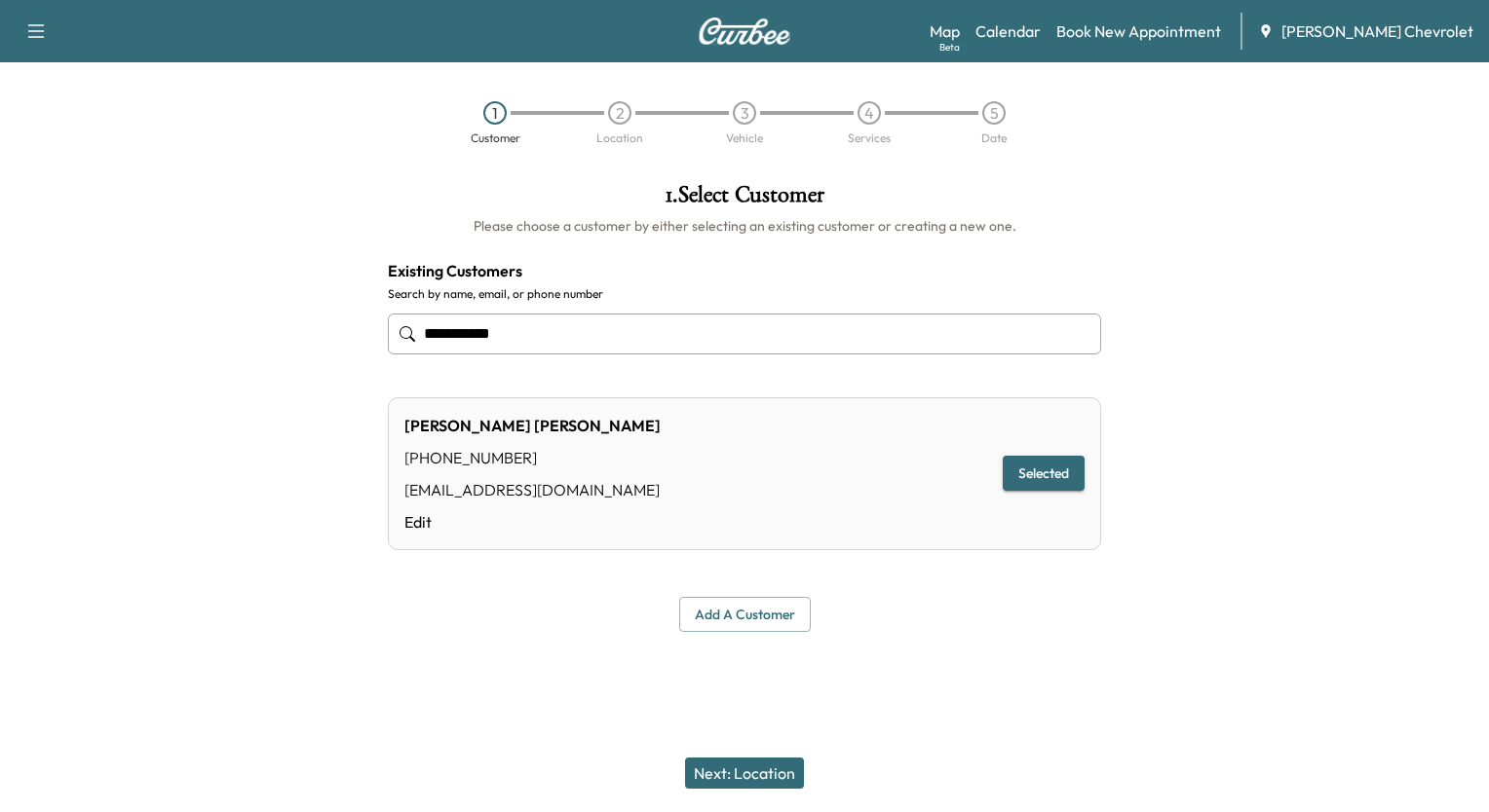
type input "**********"
click at [725, 771] on button "Next: Location" at bounding box center [744, 773] width 119 height 31
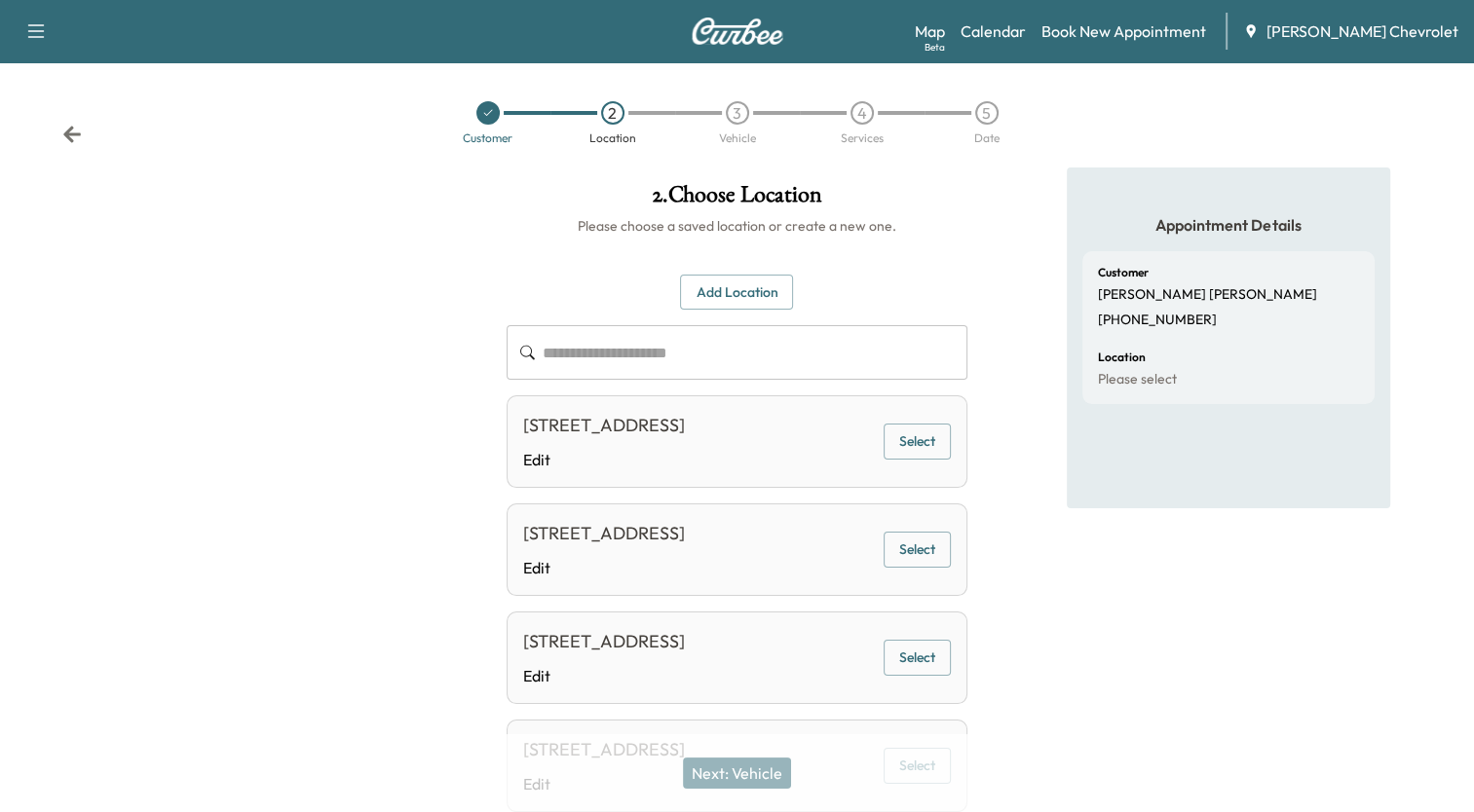
click at [684, 655] on div "[STREET_ADDRESS]" at bounding box center [604, 641] width 162 height 27
click at [919, 672] on button "Select" at bounding box center [916, 657] width 67 height 36
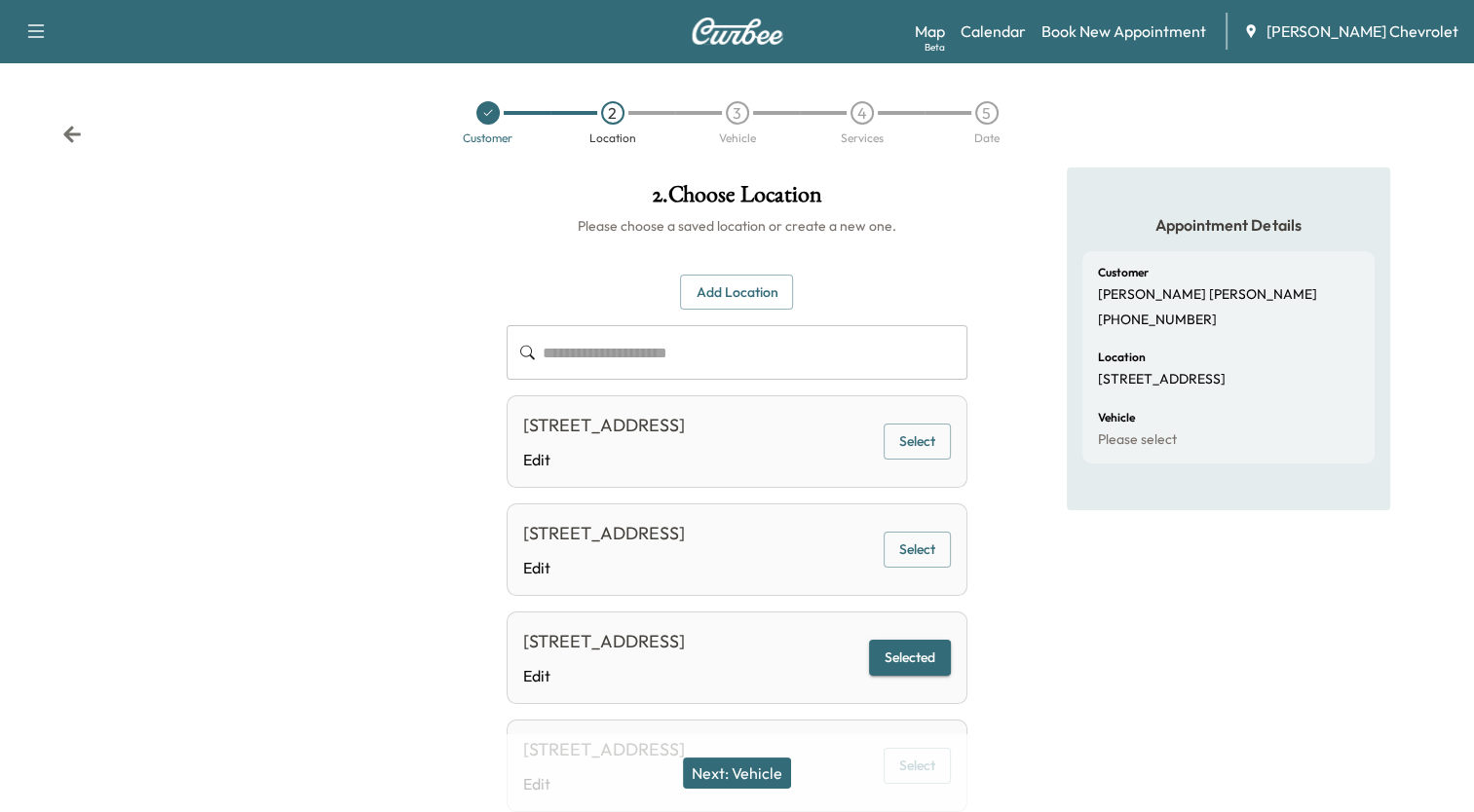
click at [753, 766] on button "Next: Vehicle" at bounding box center [736, 773] width 108 height 31
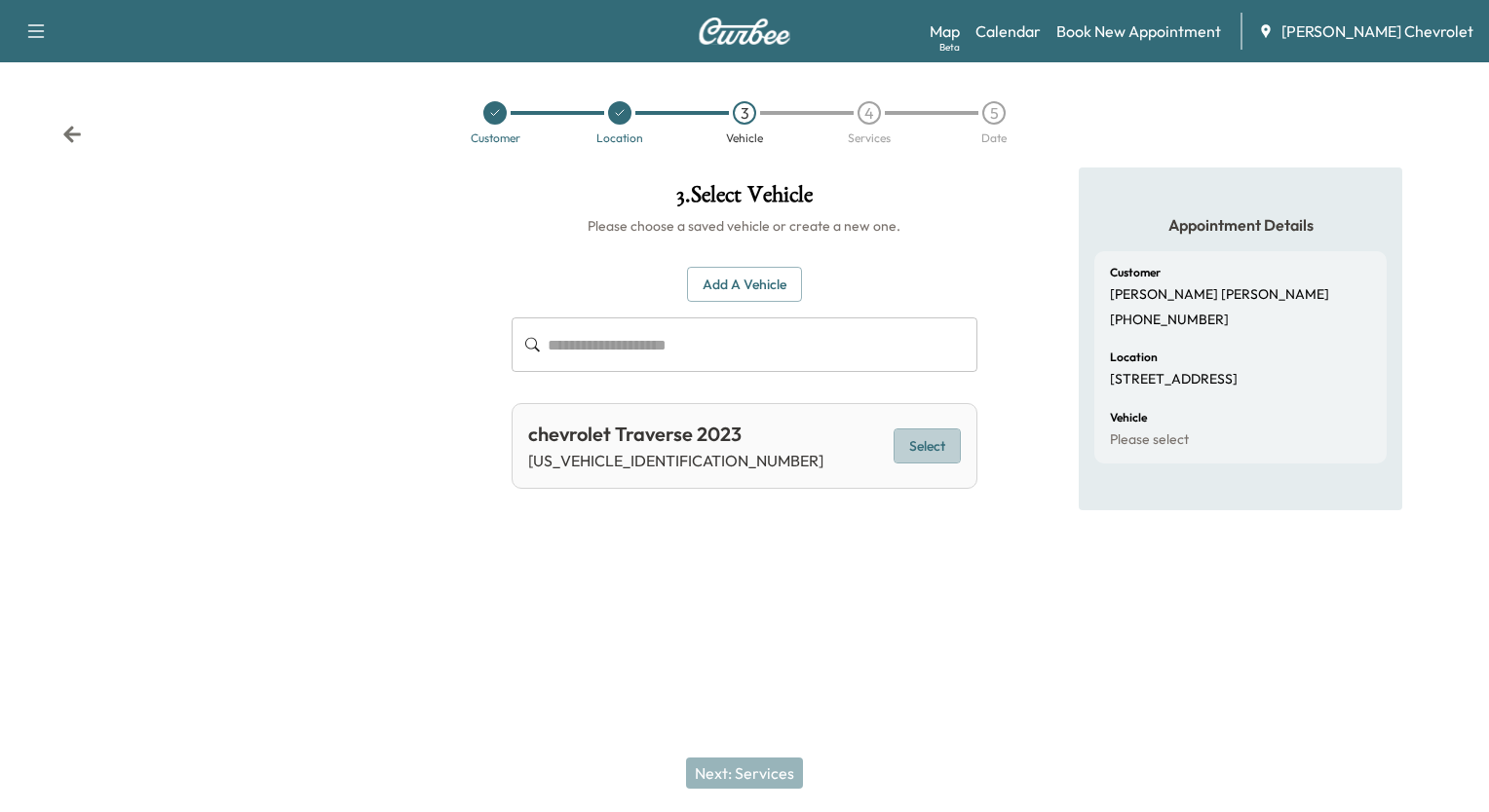
click at [906, 451] on button "Select" at bounding box center [926, 446] width 67 height 36
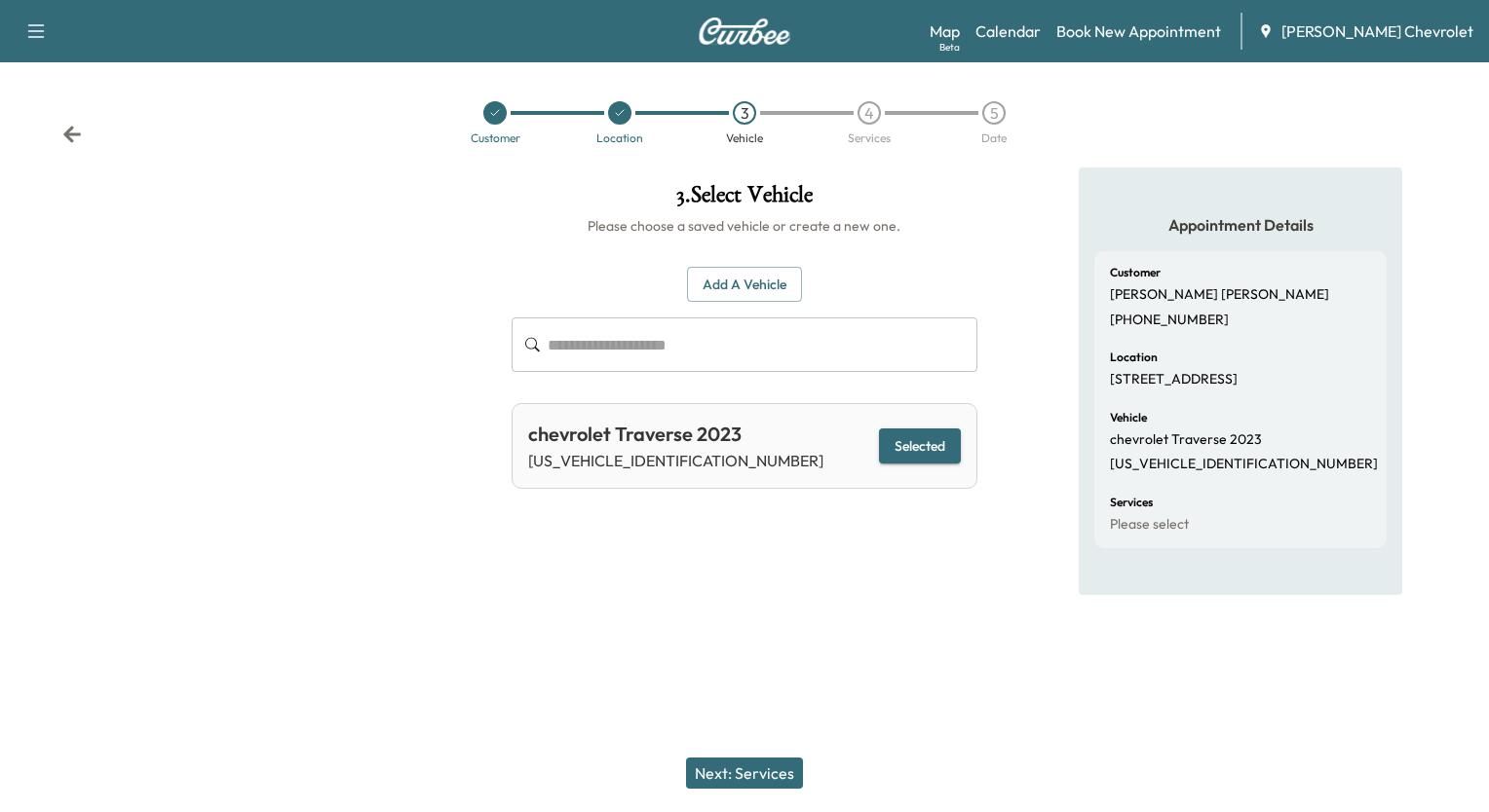
click at [770, 778] on button "Next: Services" at bounding box center [744, 773] width 117 height 31
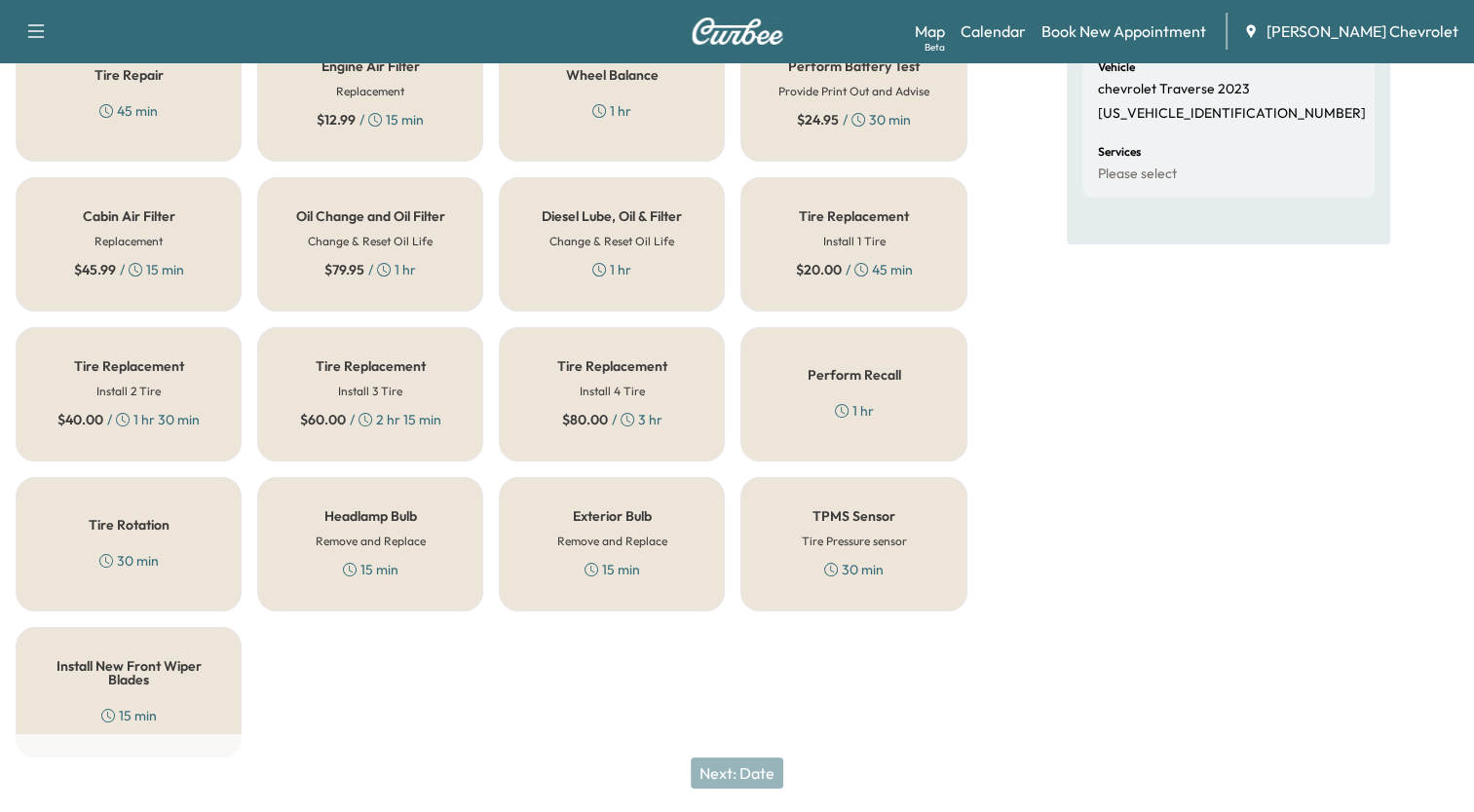
scroll to position [370, 0]
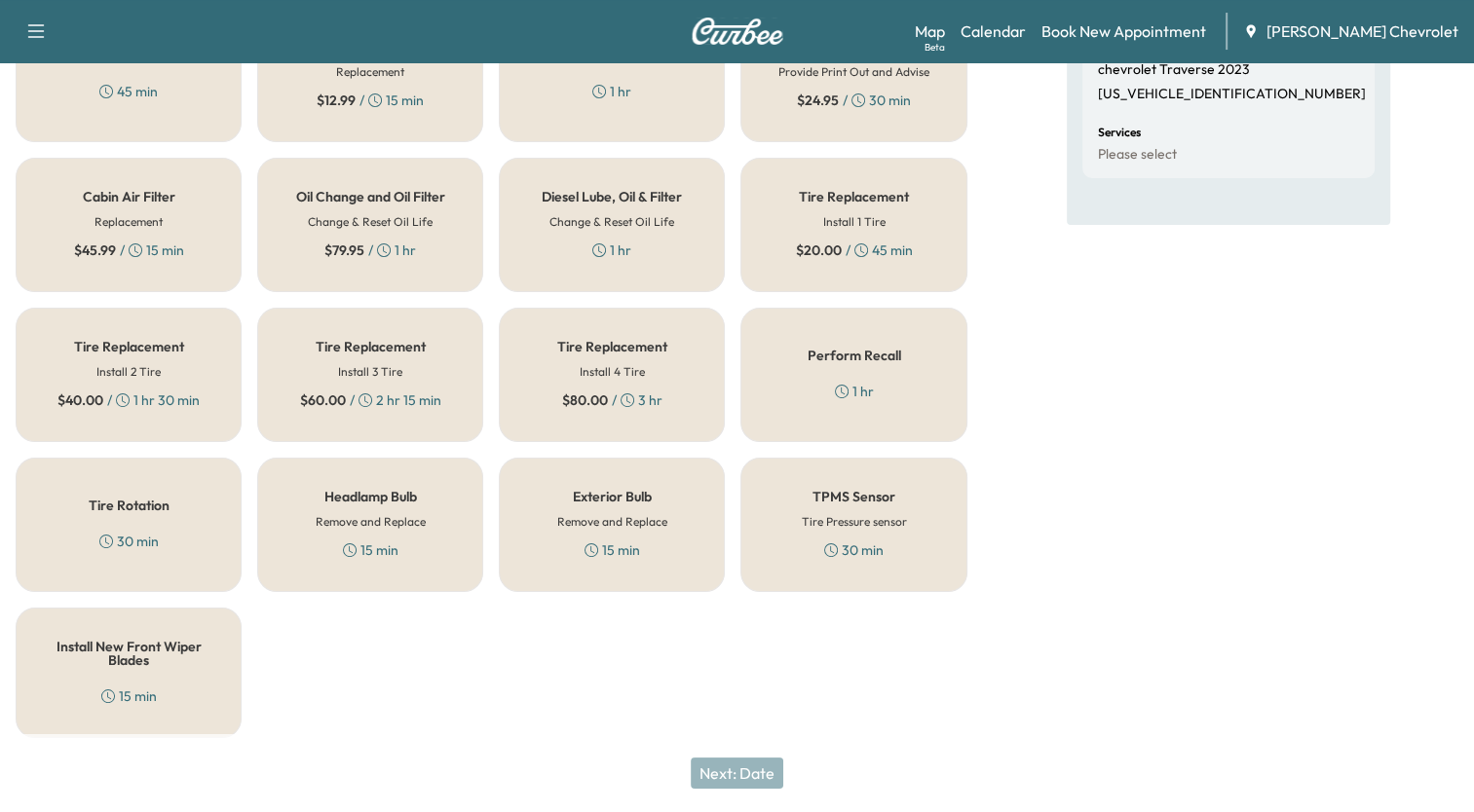
click at [926, 384] on div "Perform Recall 1 hr" at bounding box center [853, 375] width 226 height 135
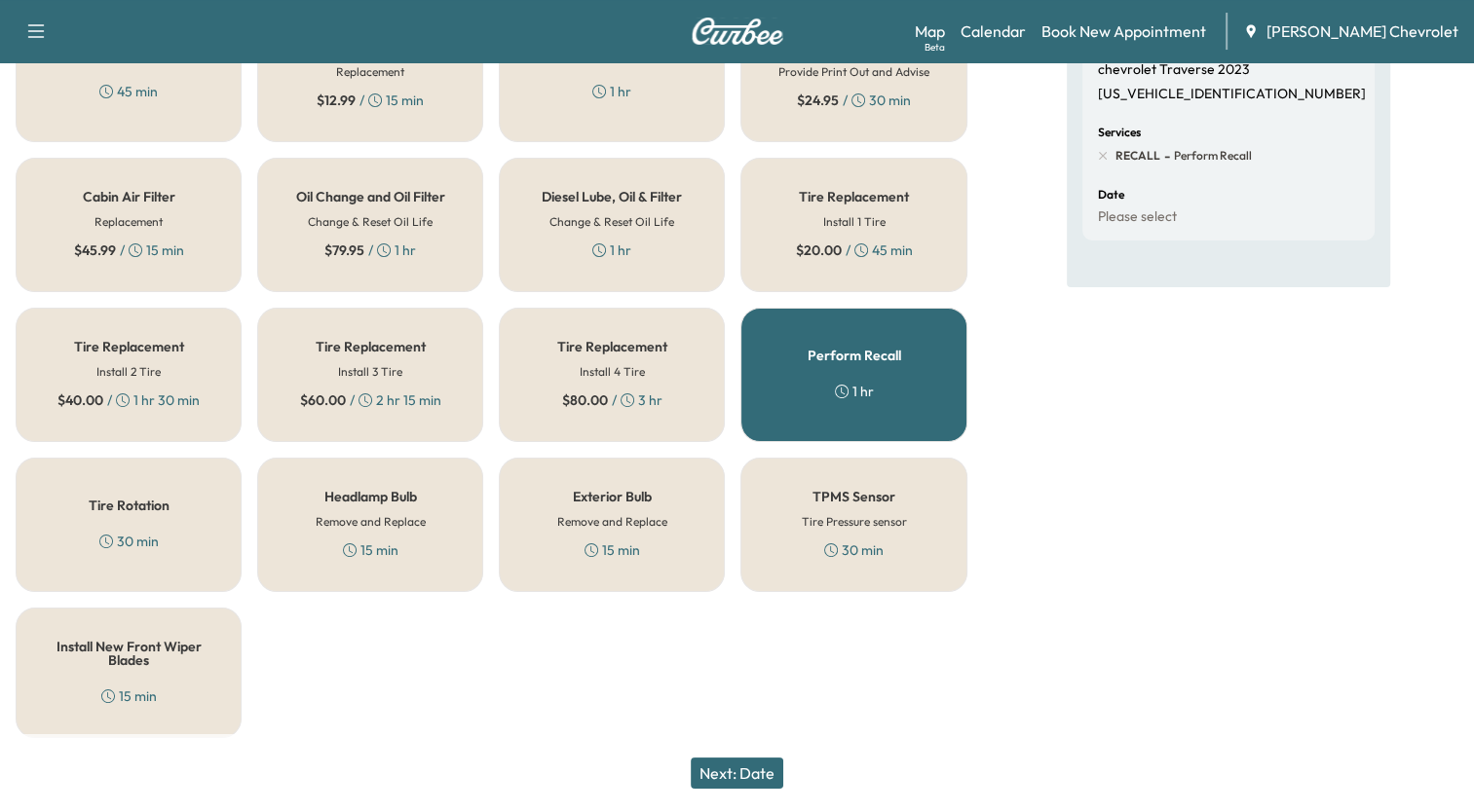
click at [775, 769] on button "Next: Date" at bounding box center [736, 773] width 93 height 31
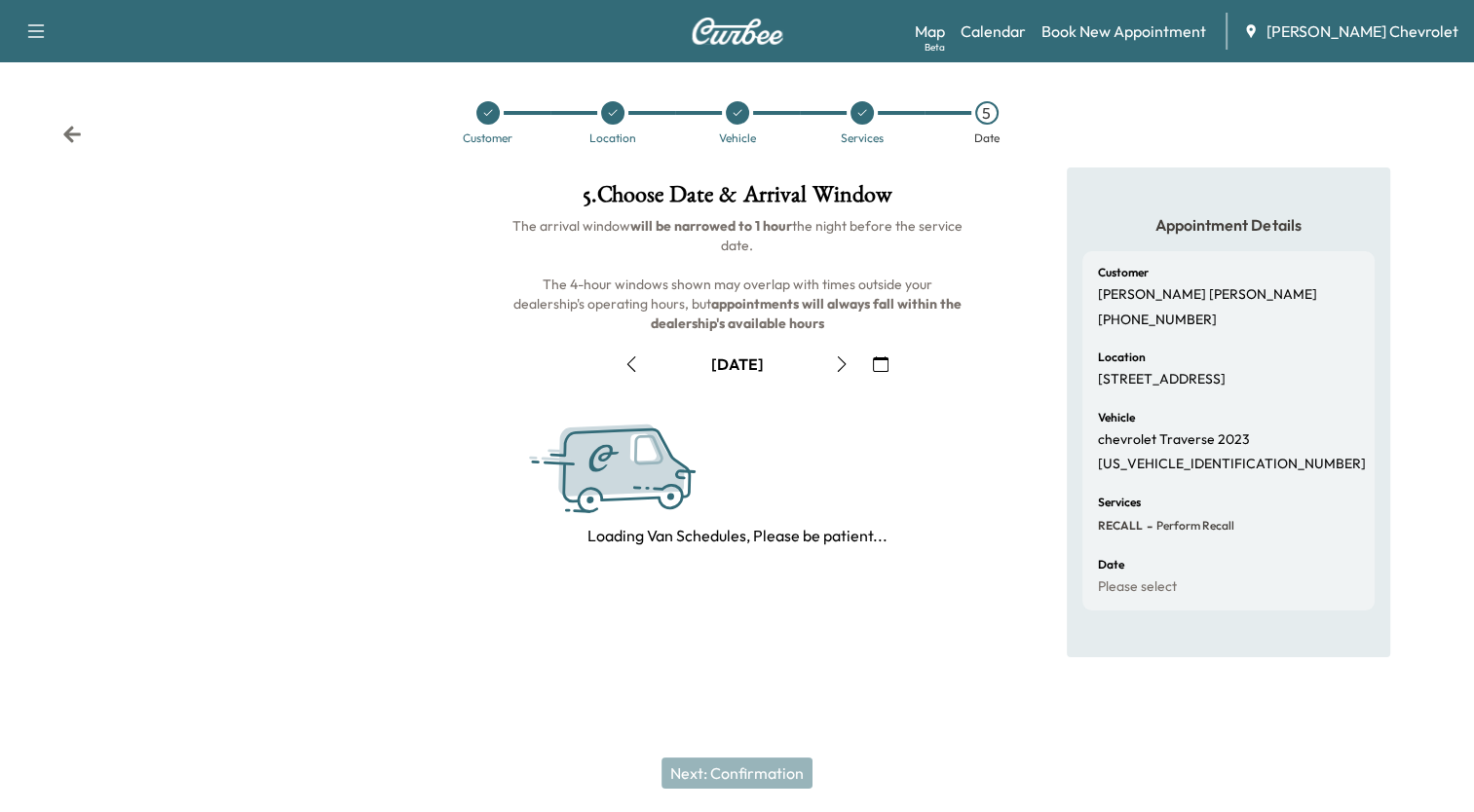
scroll to position [0, 0]
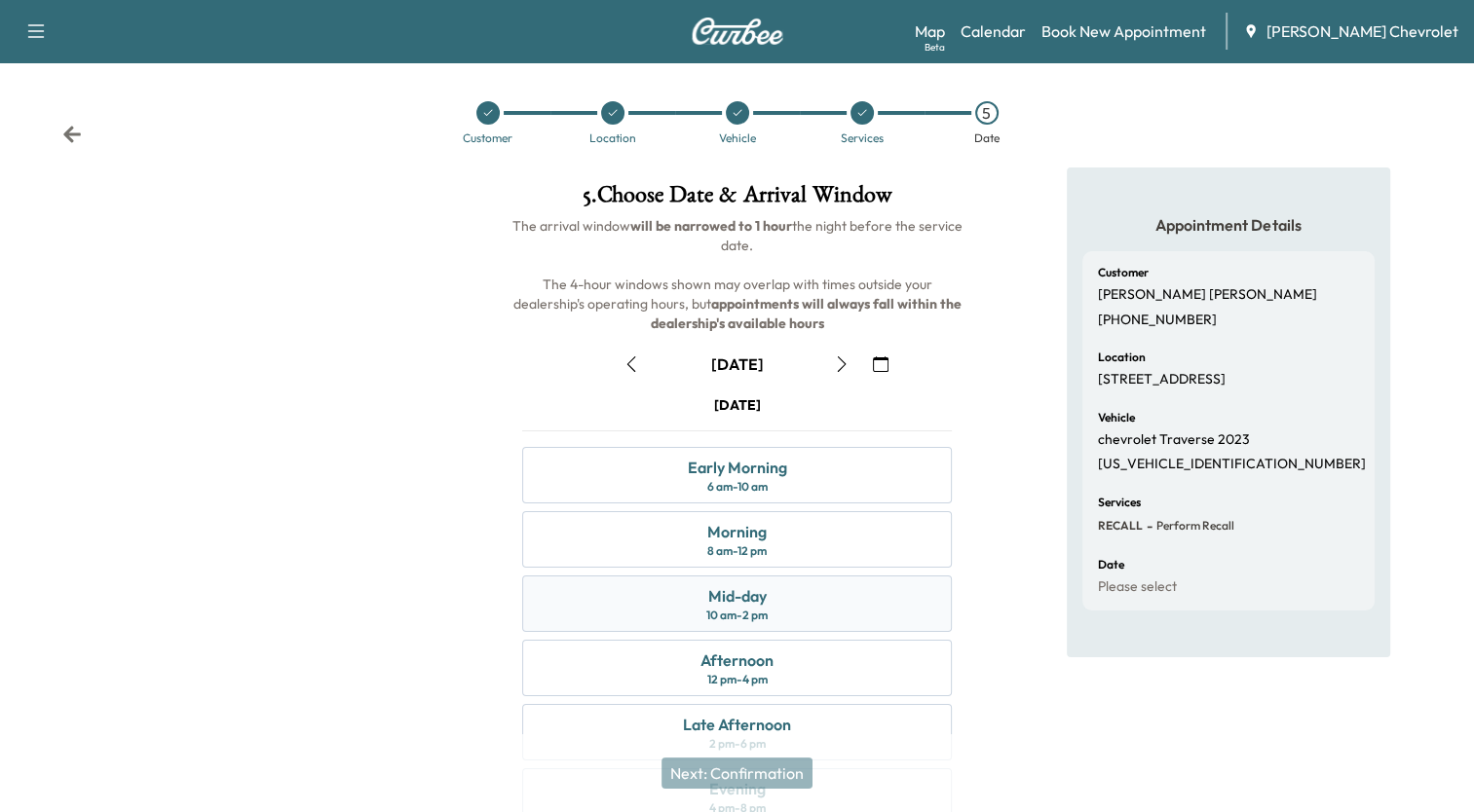
click at [722, 597] on div "Mid-day" at bounding box center [736, 596] width 58 height 23
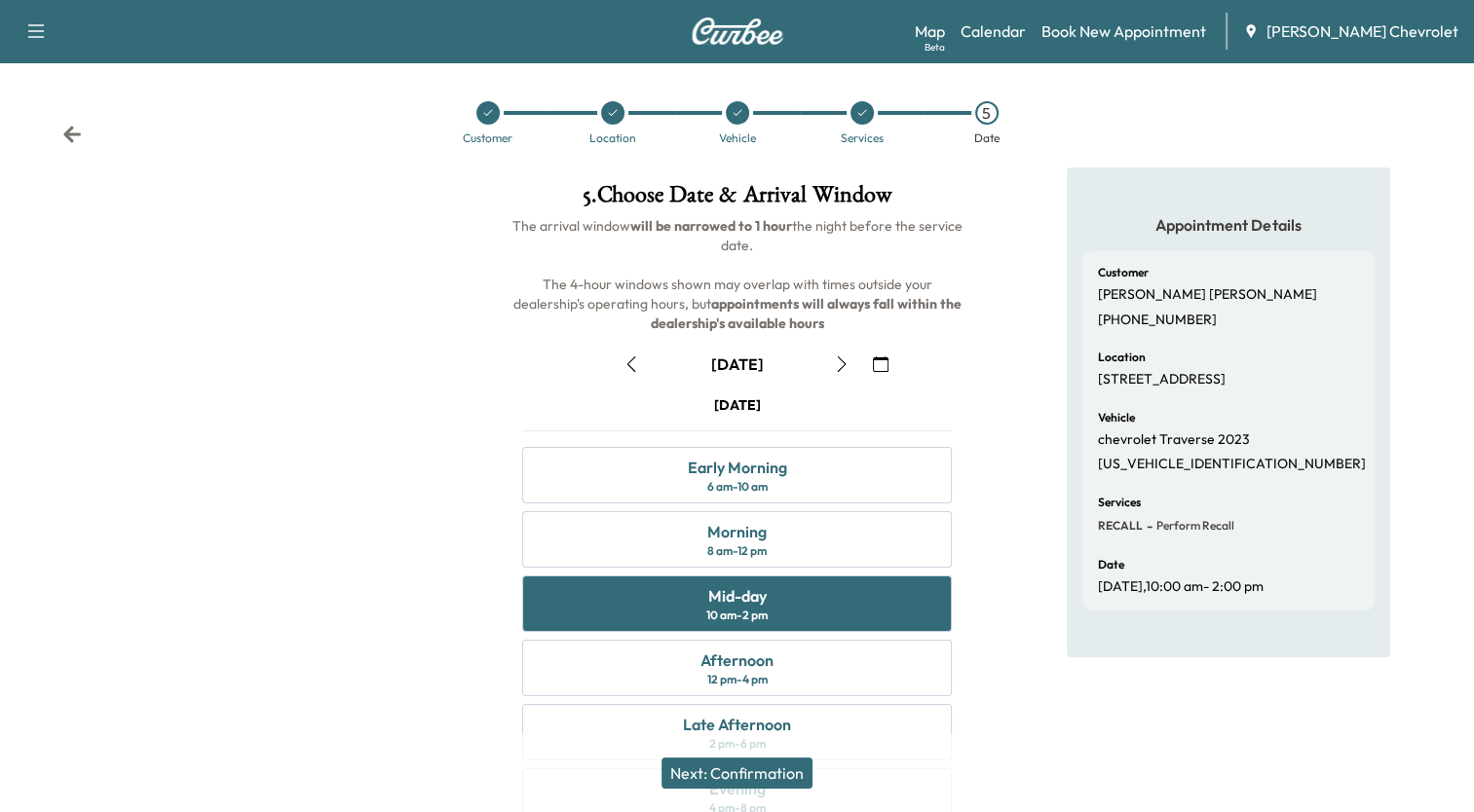
click at [763, 774] on button "Next: Confirmation" at bounding box center [736, 773] width 151 height 31
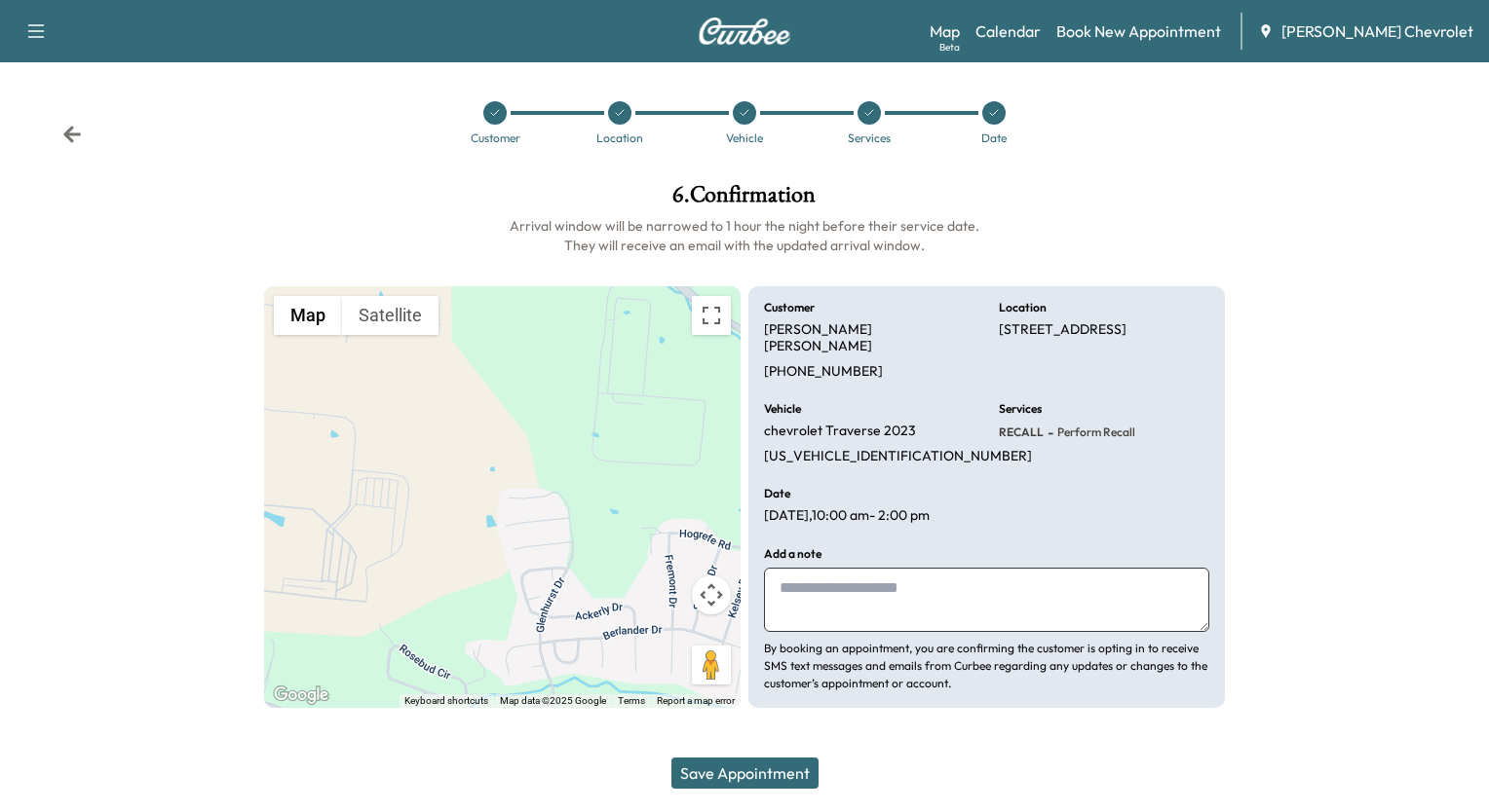
click at [844, 591] on textarea at bounding box center [986, 600] width 446 height 64
type textarea "**********"
click at [723, 769] on button "Save Appointment" at bounding box center [744, 773] width 147 height 31
